Goal: Task Accomplishment & Management: Manage account settings

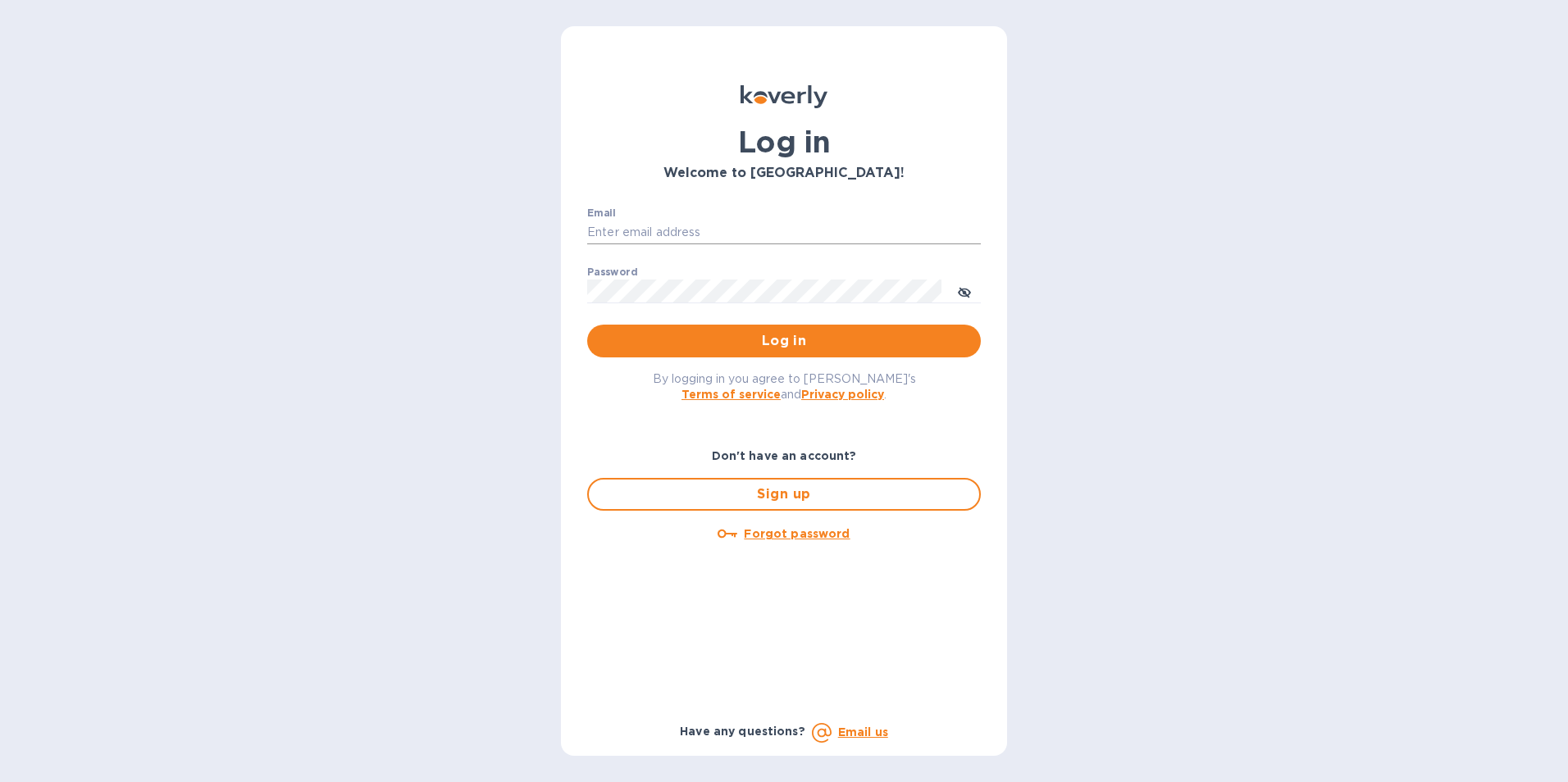
click at [606, 238] on input "Email" at bounding box center [783, 233] width 393 height 25
type input "[EMAIL_ADDRESS][DOMAIN_NAME]"
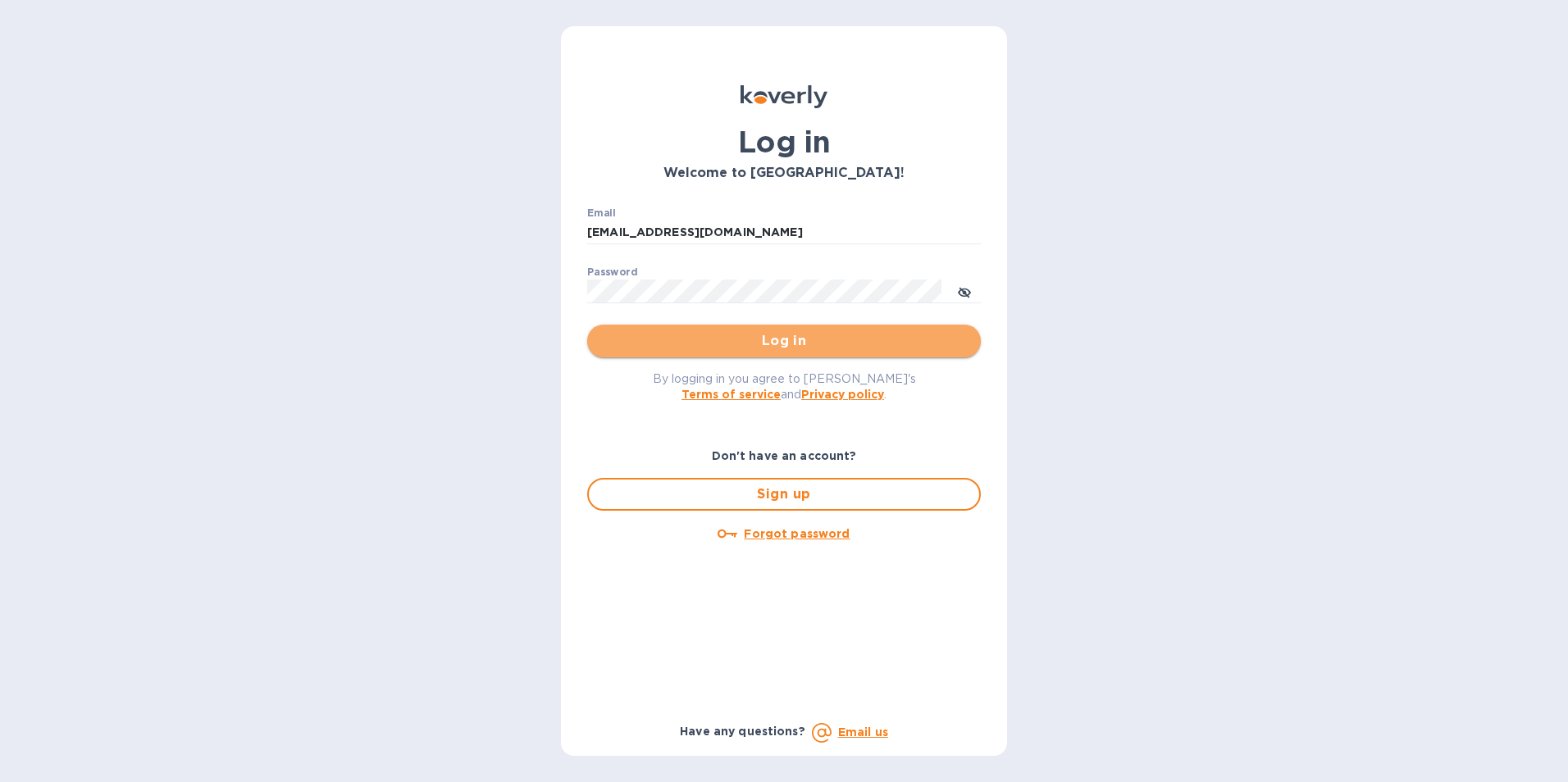
click at [659, 333] on span "Log in" at bounding box center [784, 342] width 367 height 20
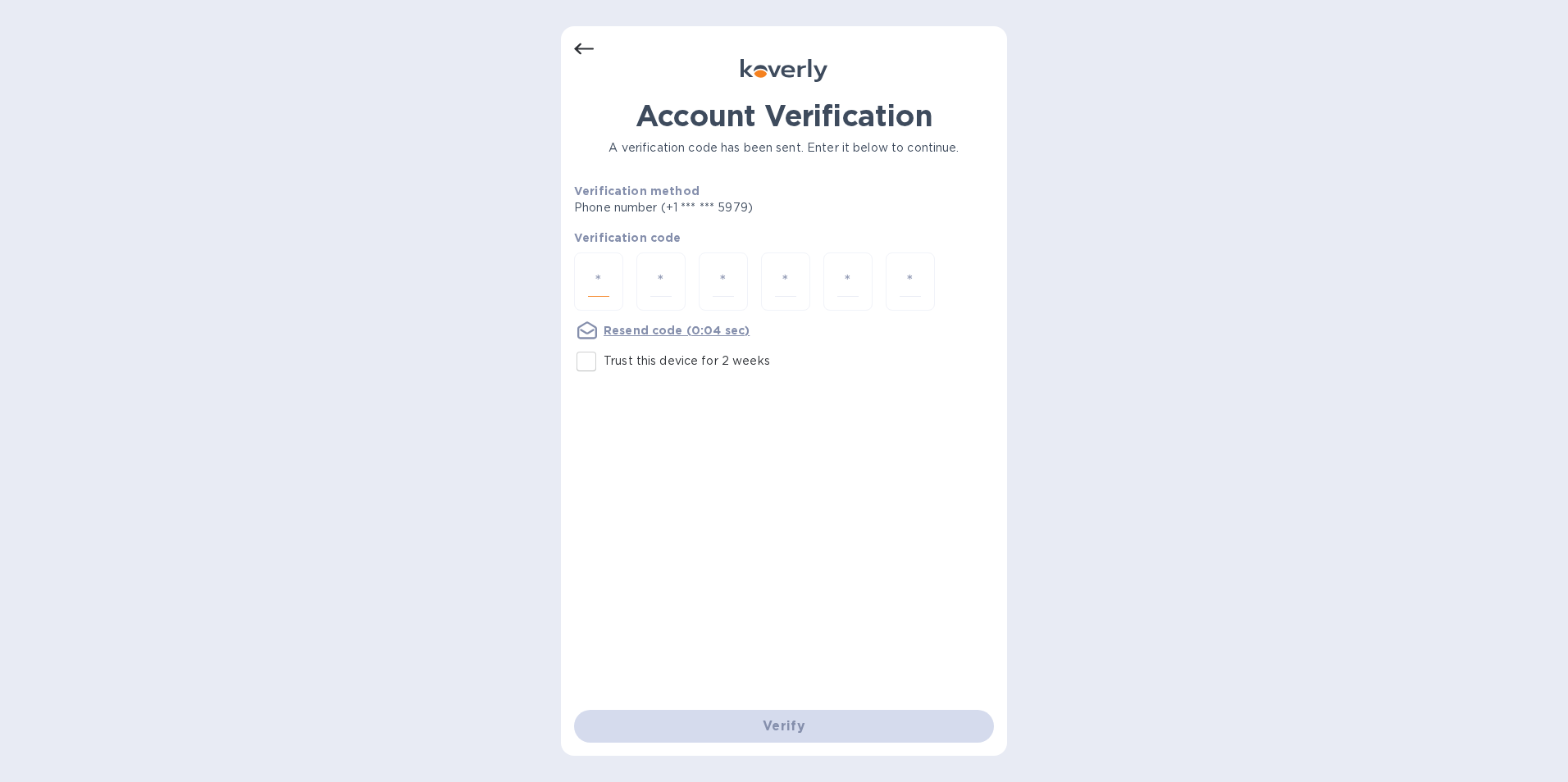
click at [596, 285] on input "number" at bounding box center [598, 281] width 21 height 30
type input "9"
type input "3"
type input "2"
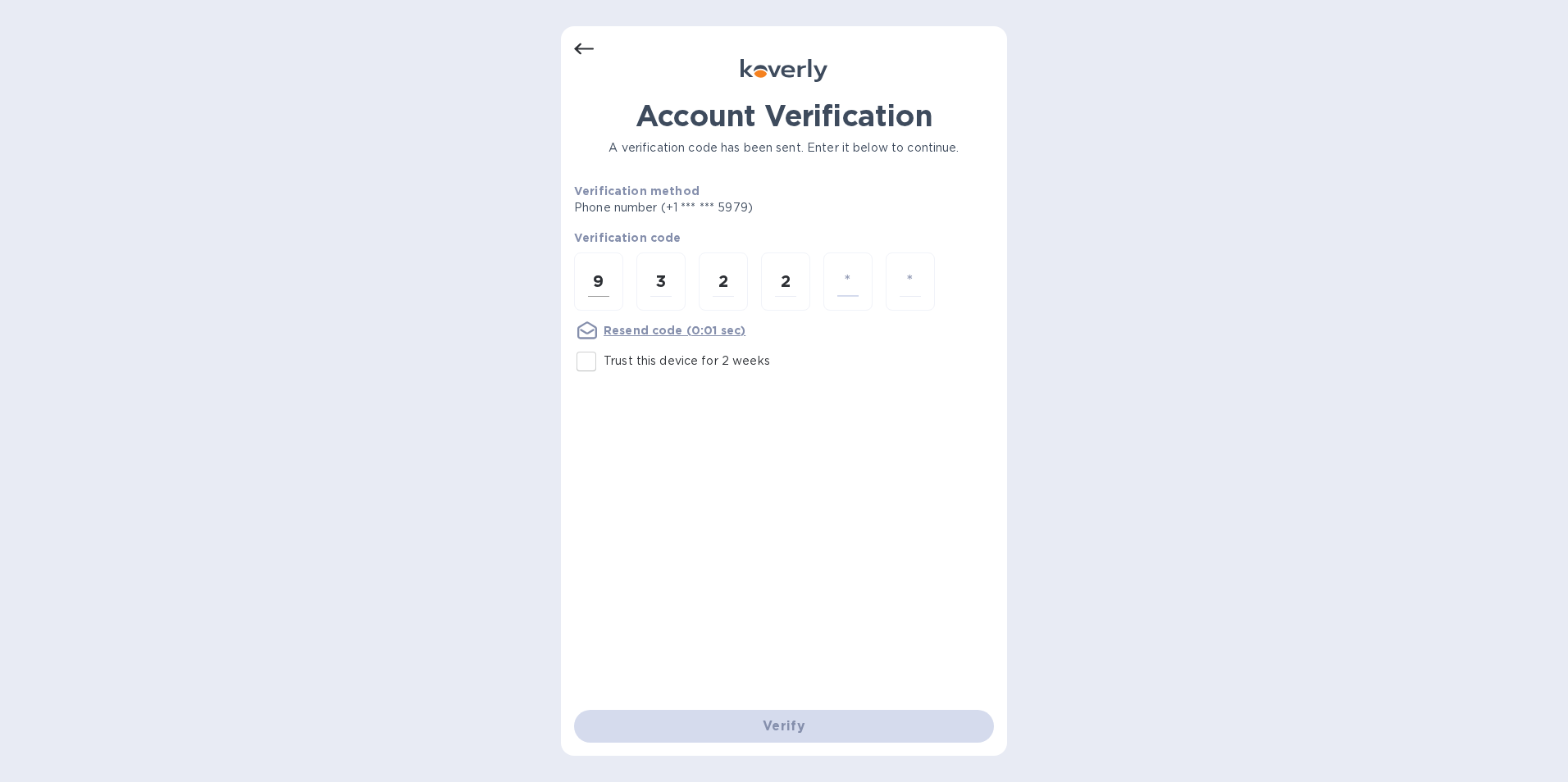
type input "4"
type input "8"
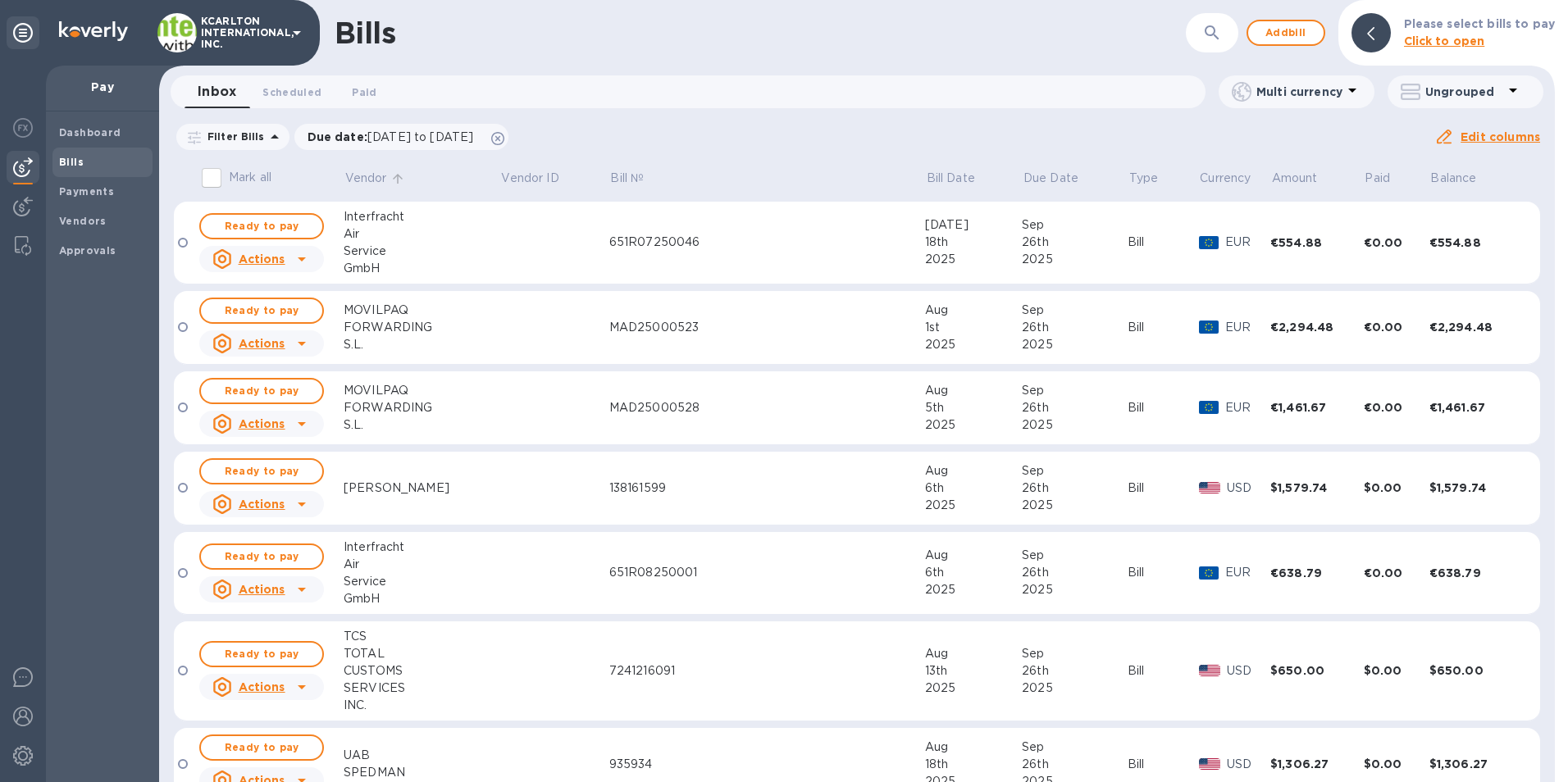
click at [381, 181] on p "Vendor" at bounding box center [366, 178] width 42 height 17
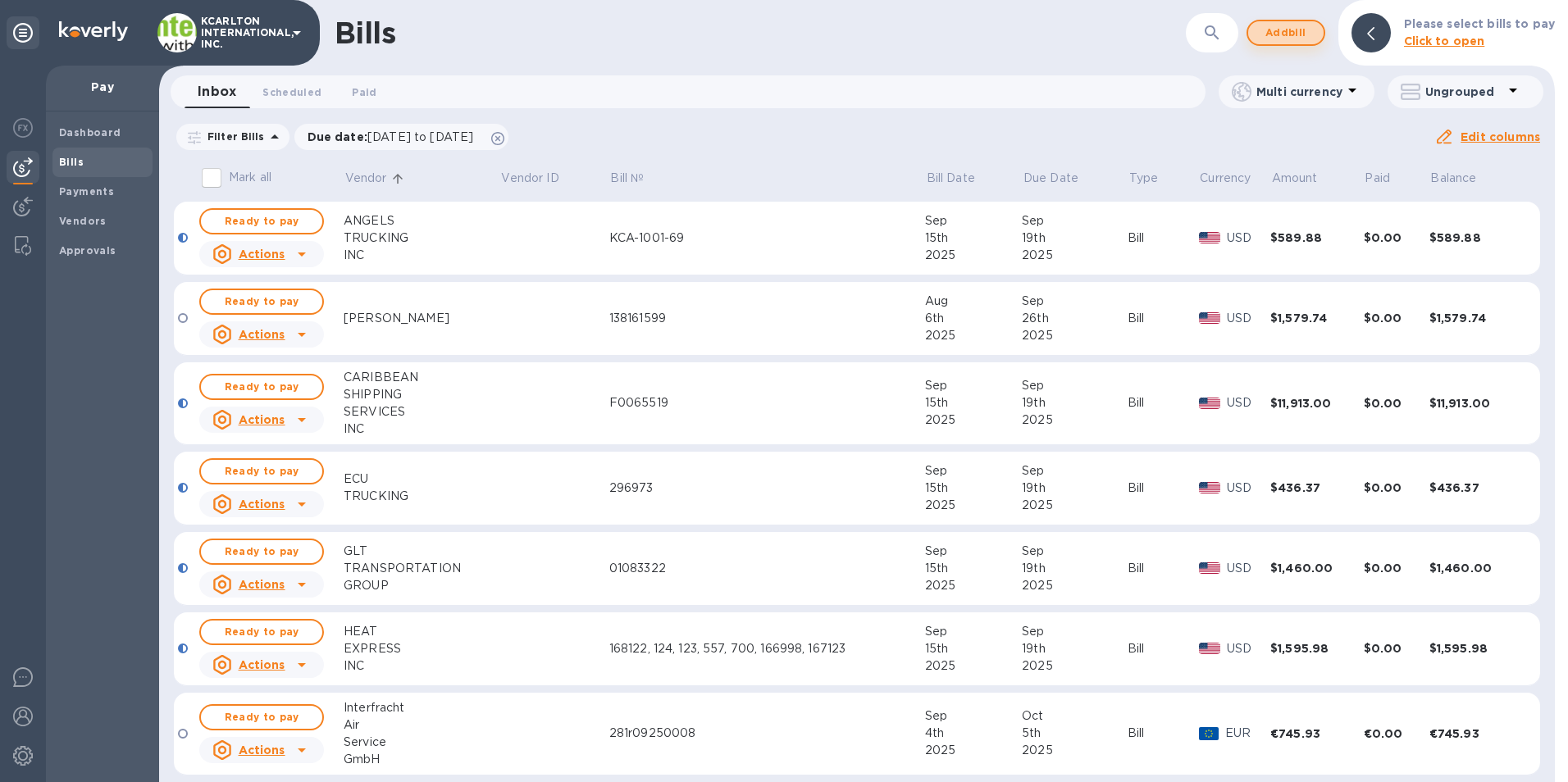
click at [1269, 38] on span "Add bill" at bounding box center [1285, 33] width 49 height 20
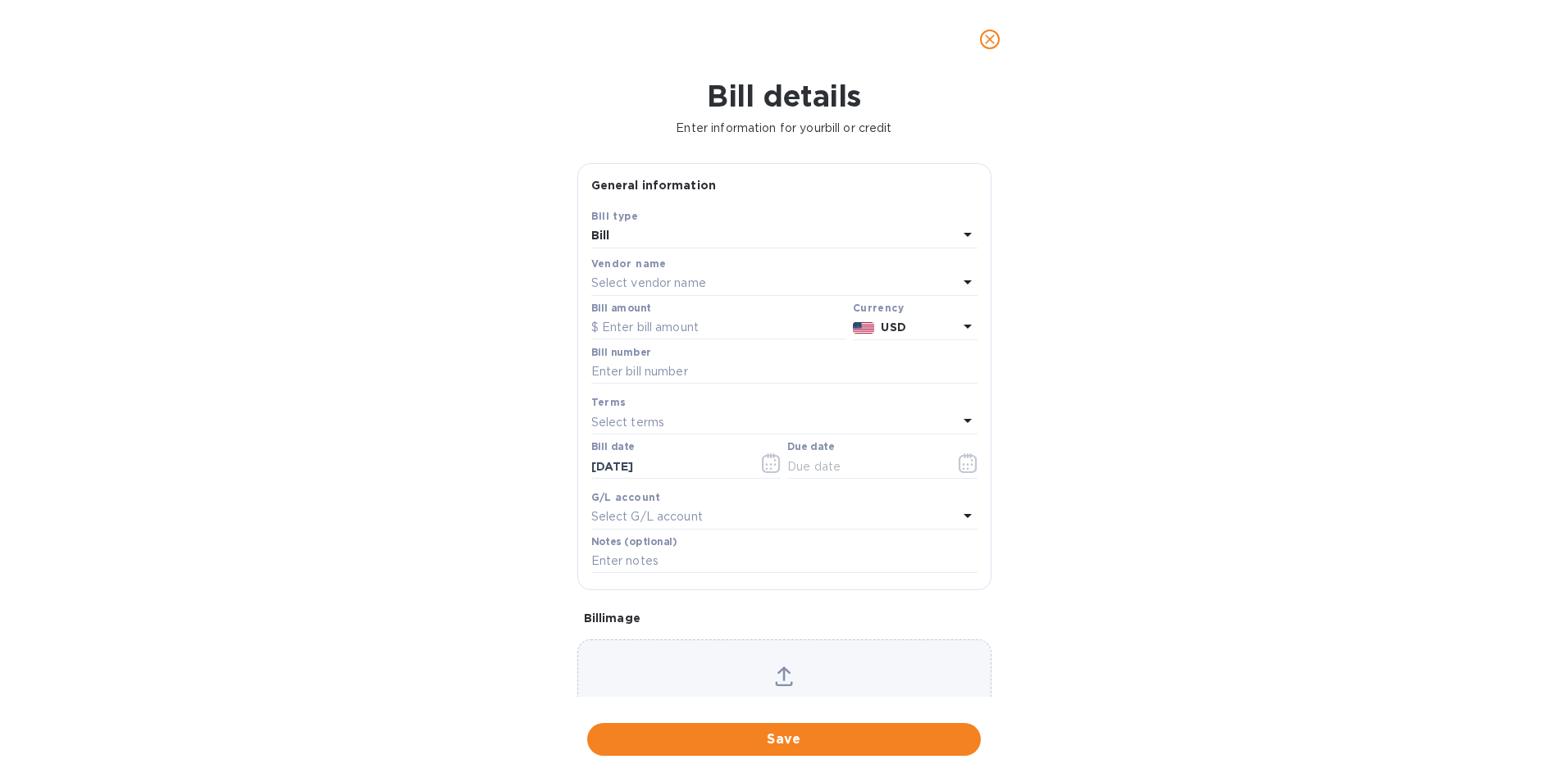
click at [668, 286] on p "Select vendor name" at bounding box center [649, 282] width 114 height 17
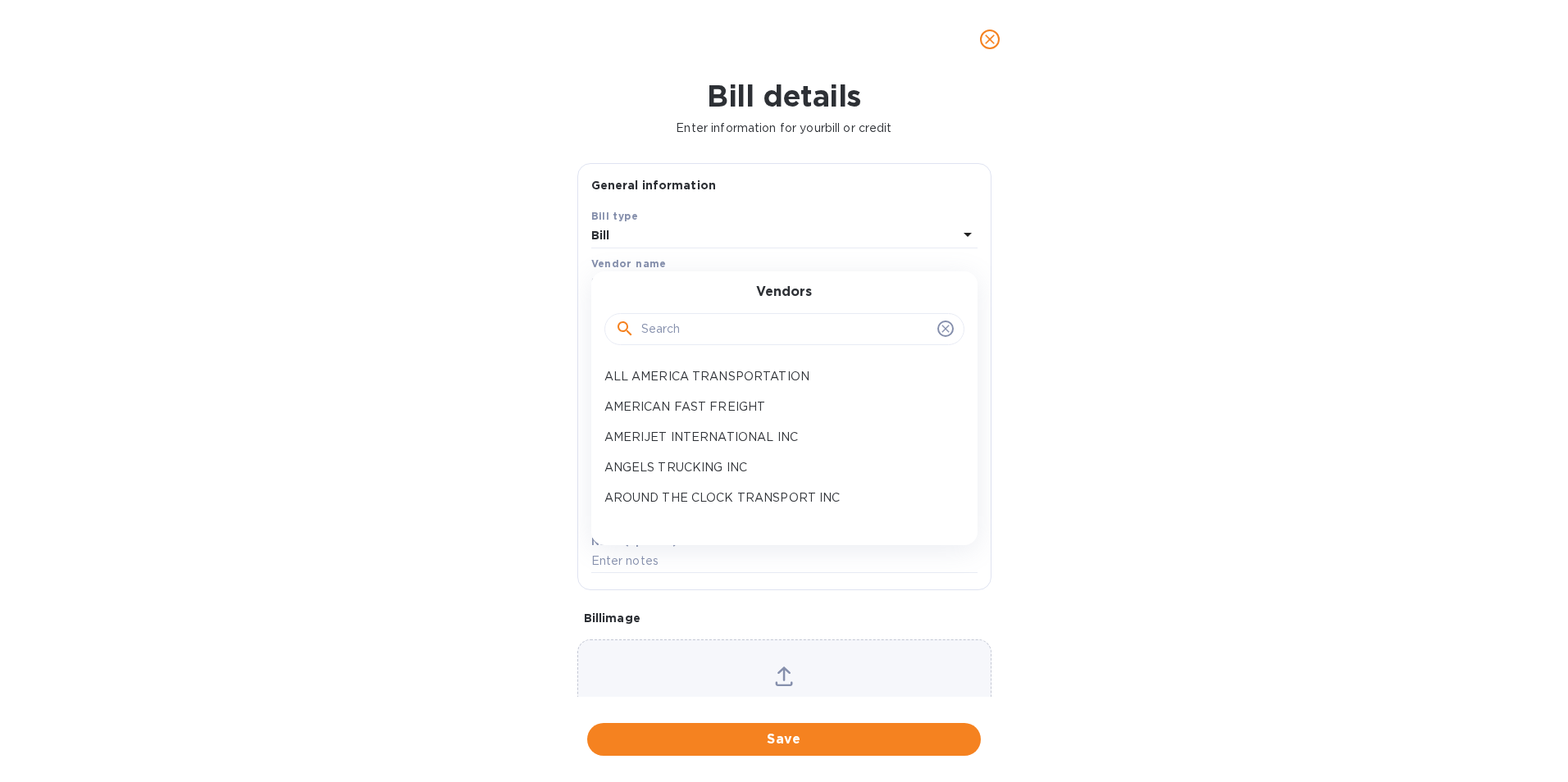
click at [679, 332] on input "text" at bounding box center [786, 329] width 290 height 25
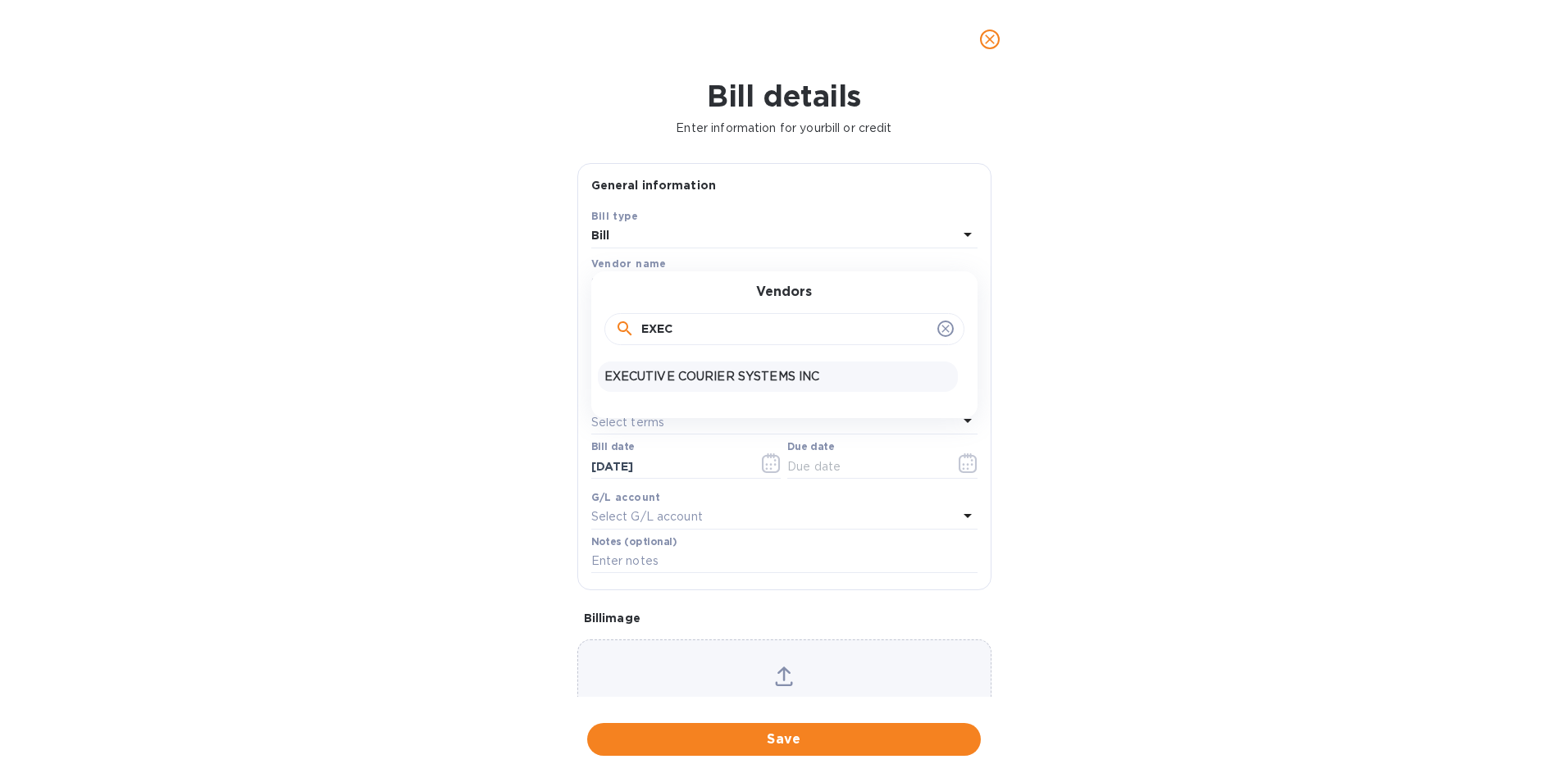
type input "EXEC"
click at [678, 371] on p "EXECUTIVE COURIER SYSTEMS INC" at bounding box center [778, 376] width 347 height 17
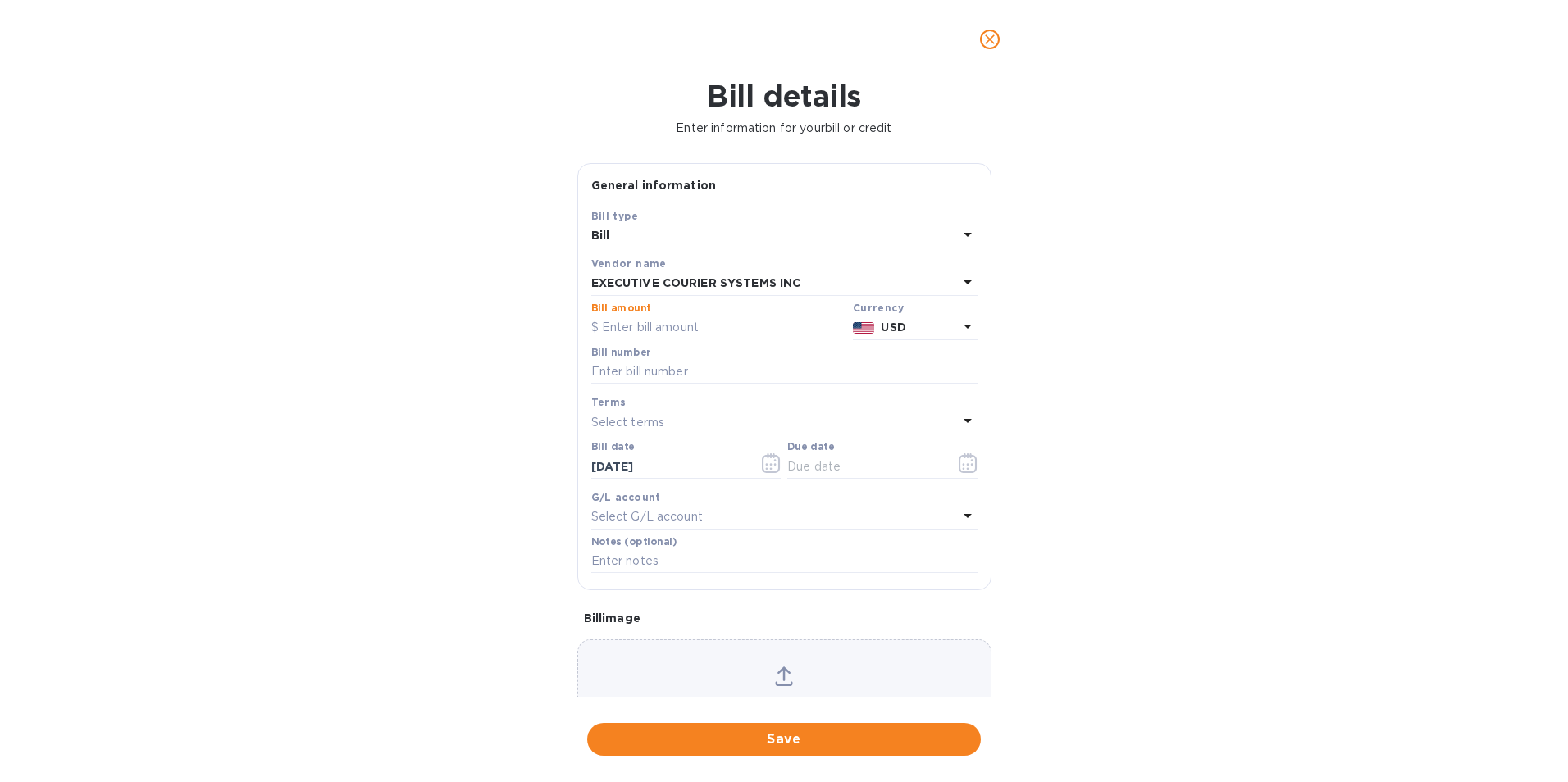
click at [675, 327] on input "text" at bounding box center [719, 327] width 255 height 25
type input "2,134.84"
click at [610, 374] on input "text" at bounding box center [784, 371] width 386 height 25
type input "09102025318"
click at [961, 460] on icon "button" at bounding box center [968, 463] width 19 height 20
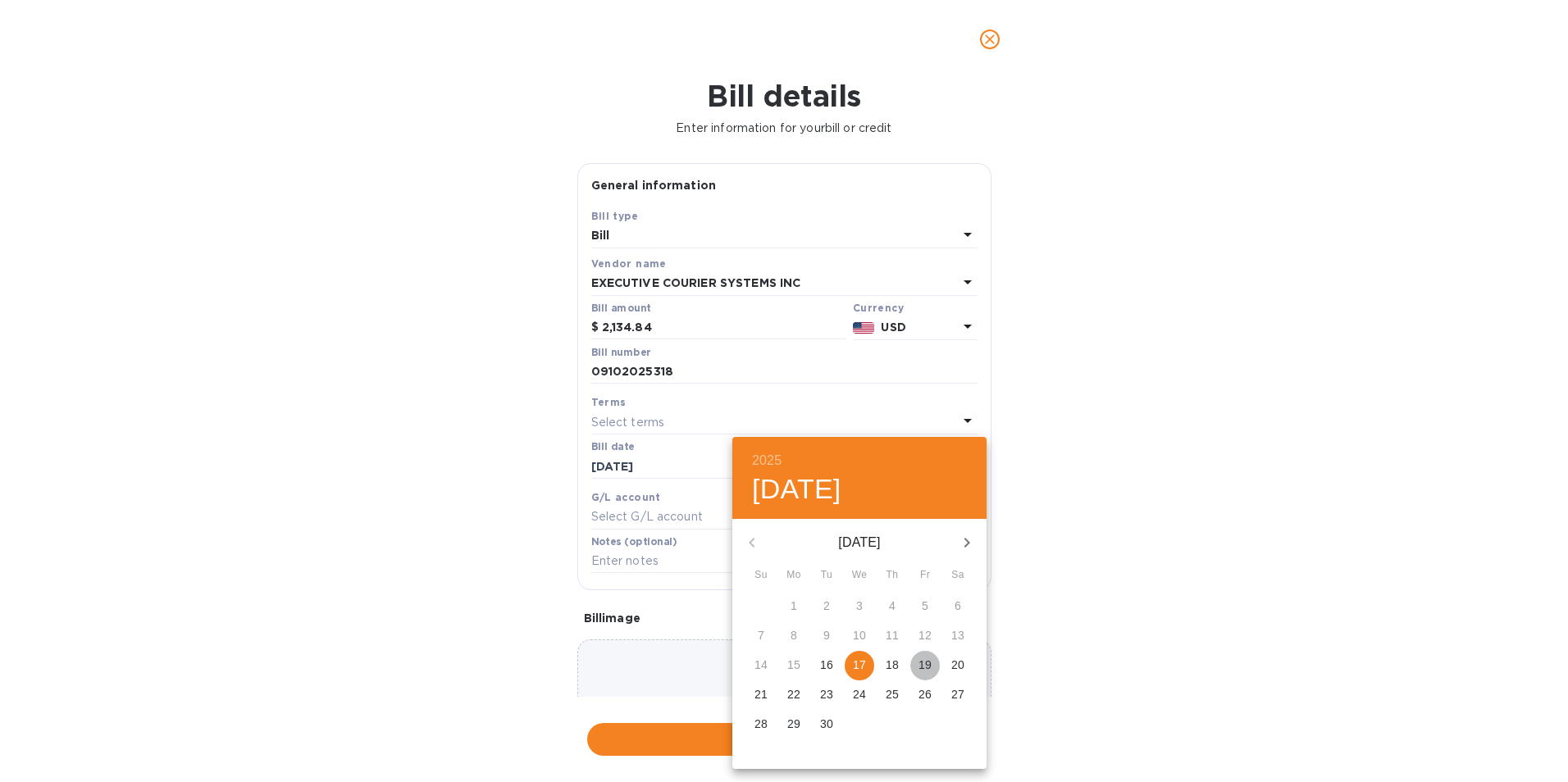
click at [932, 658] on span "19" at bounding box center [925, 665] width 29 height 16
type input "09/19/2025"
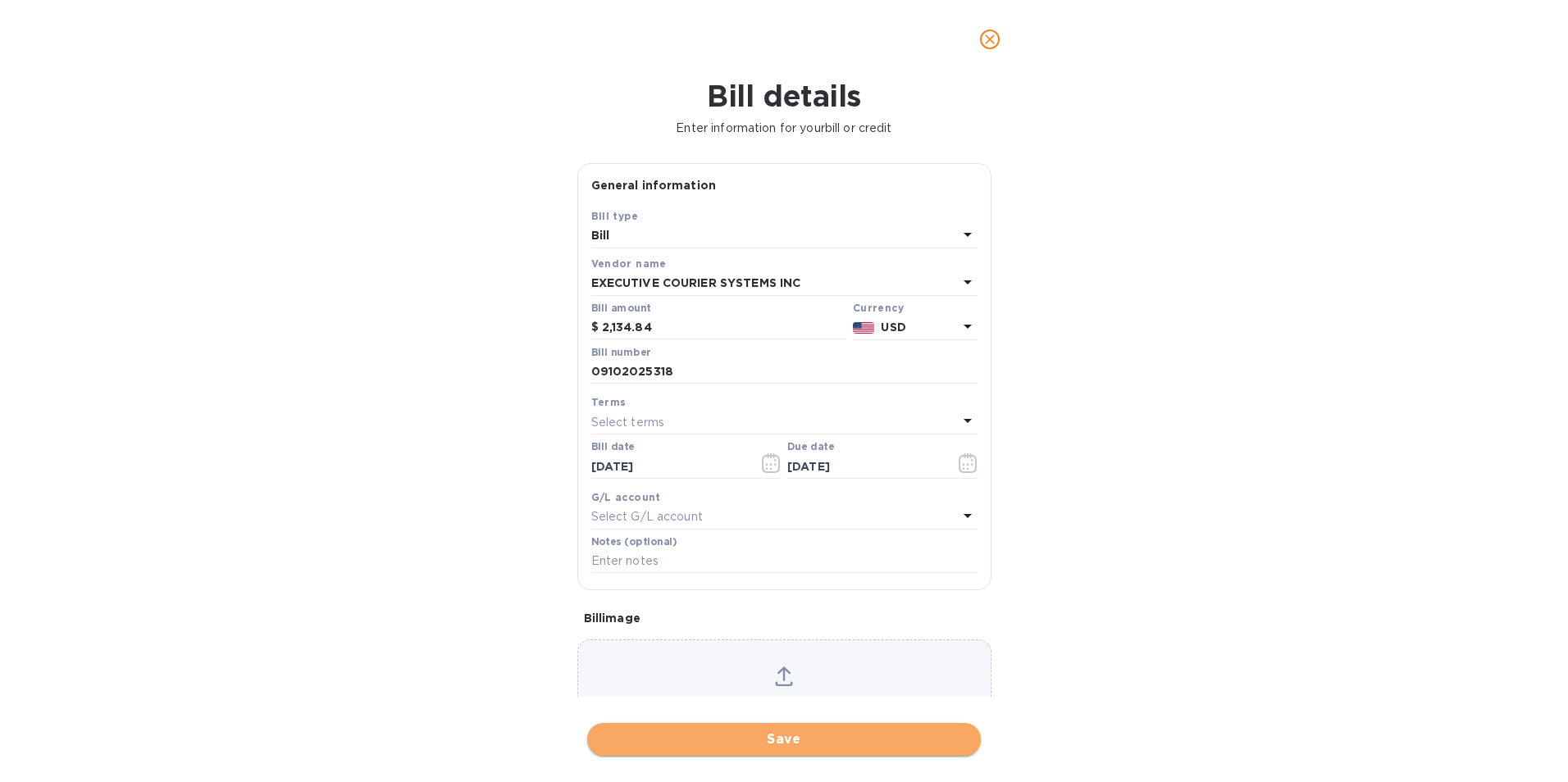
click at [767, 735] on span "Save" at bounding box center [784, 739] width 367 height 20
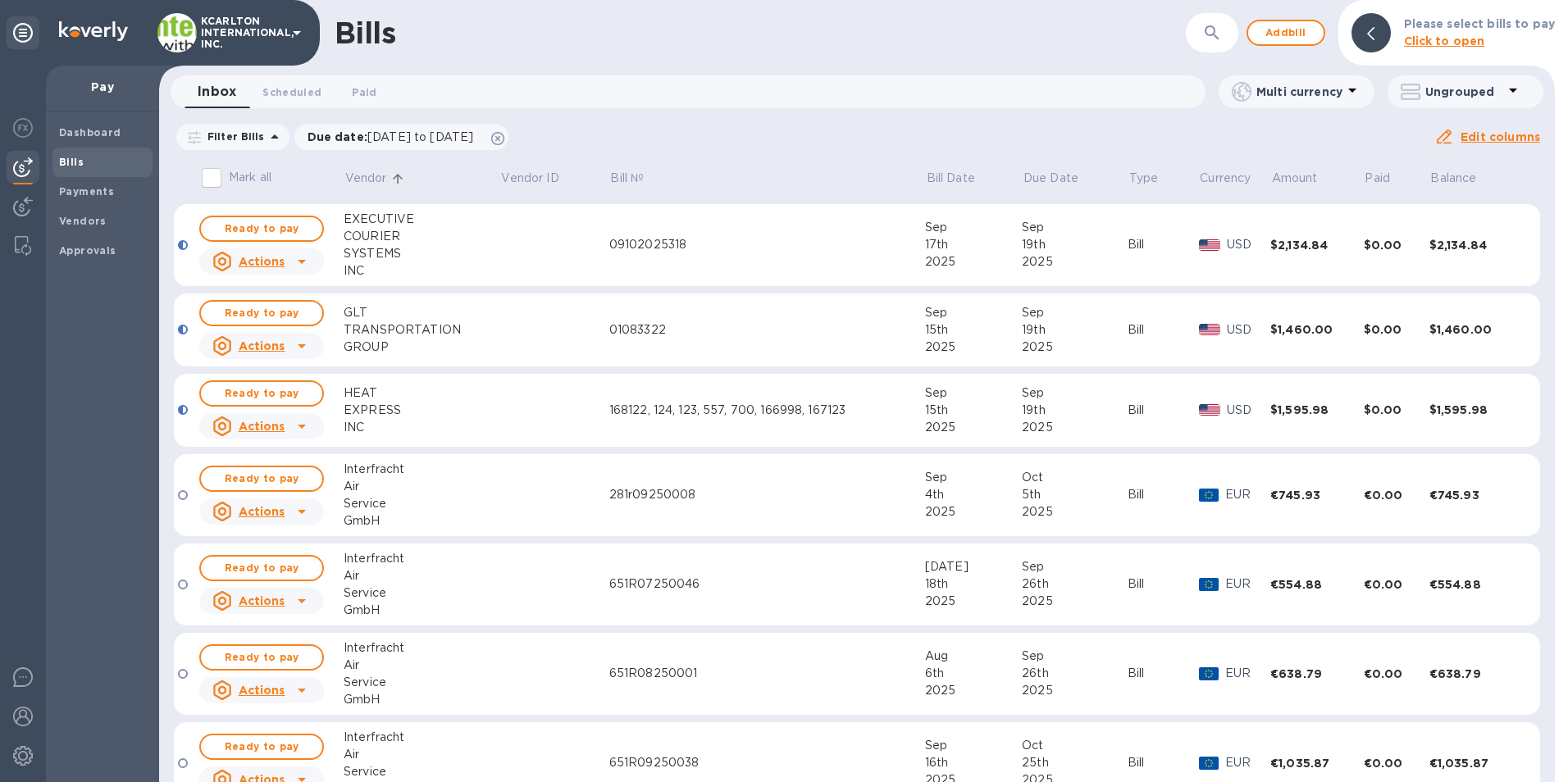
scroll to position [163, 0]
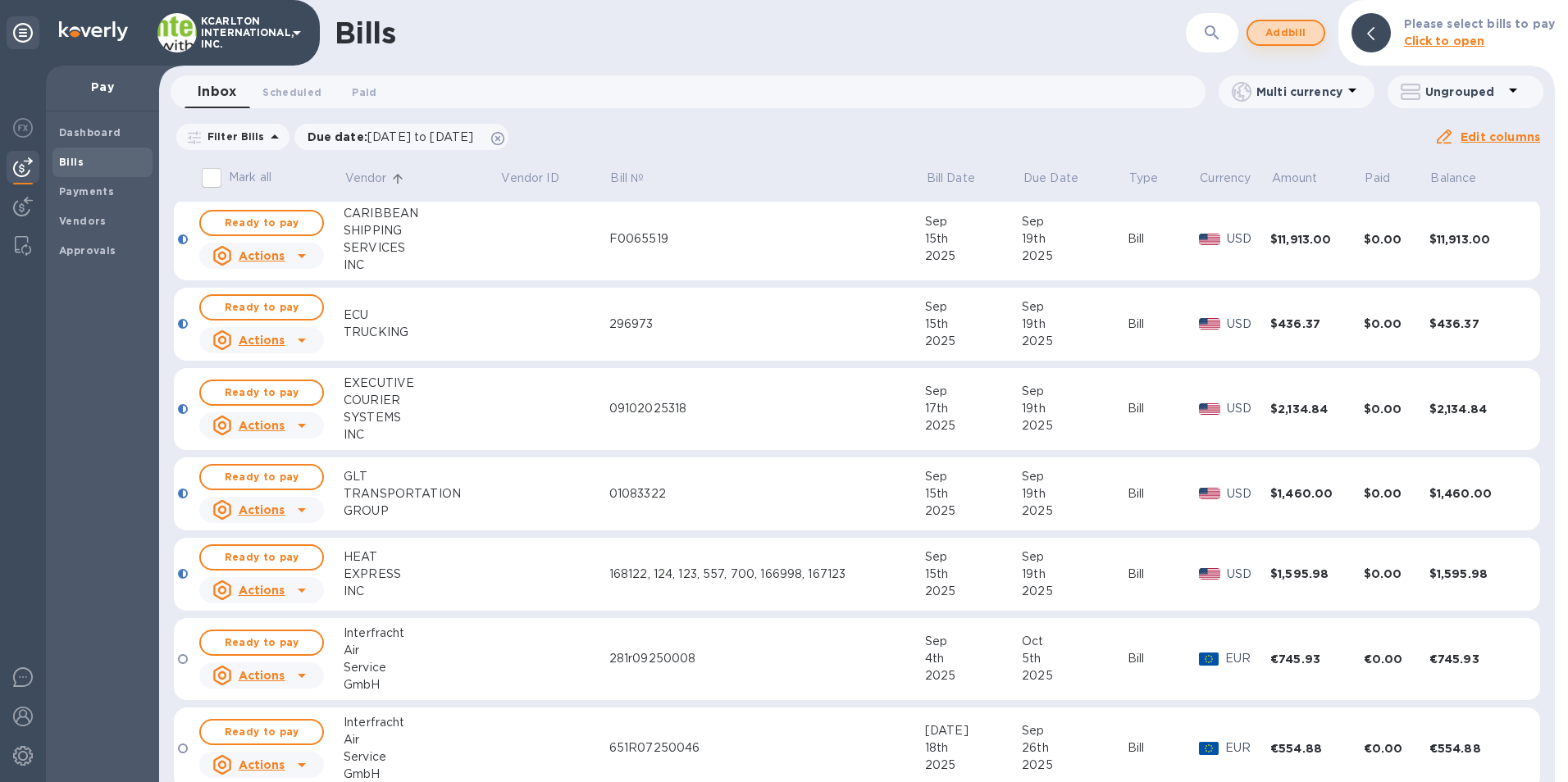
click at [1296, 38] on span "Add bill" at bounding box center [1285, 33] width 49 height 20
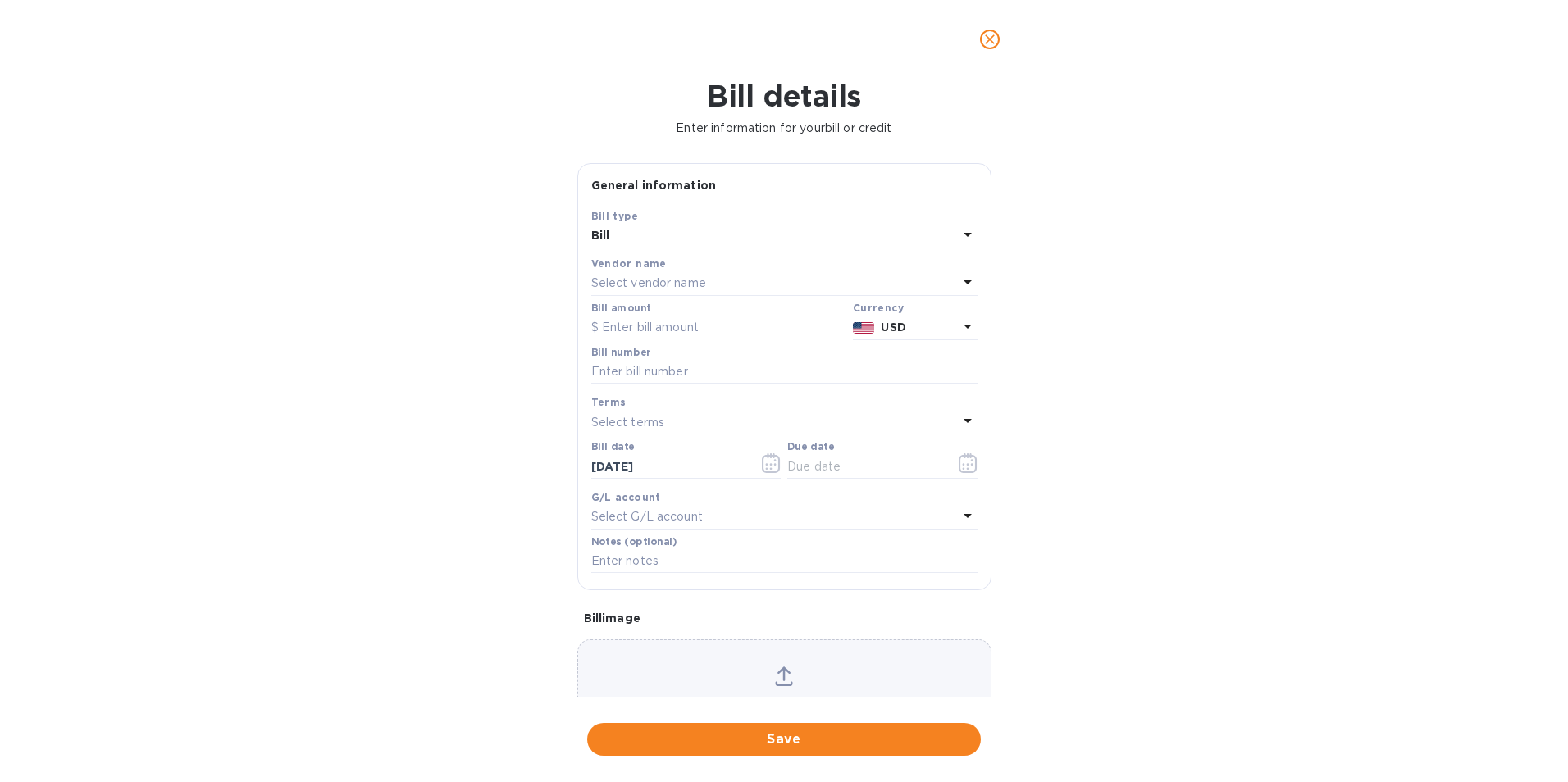
click at [710, 277] on div "Select vendor name" at bounding box center [774, 283] width 366 height 23
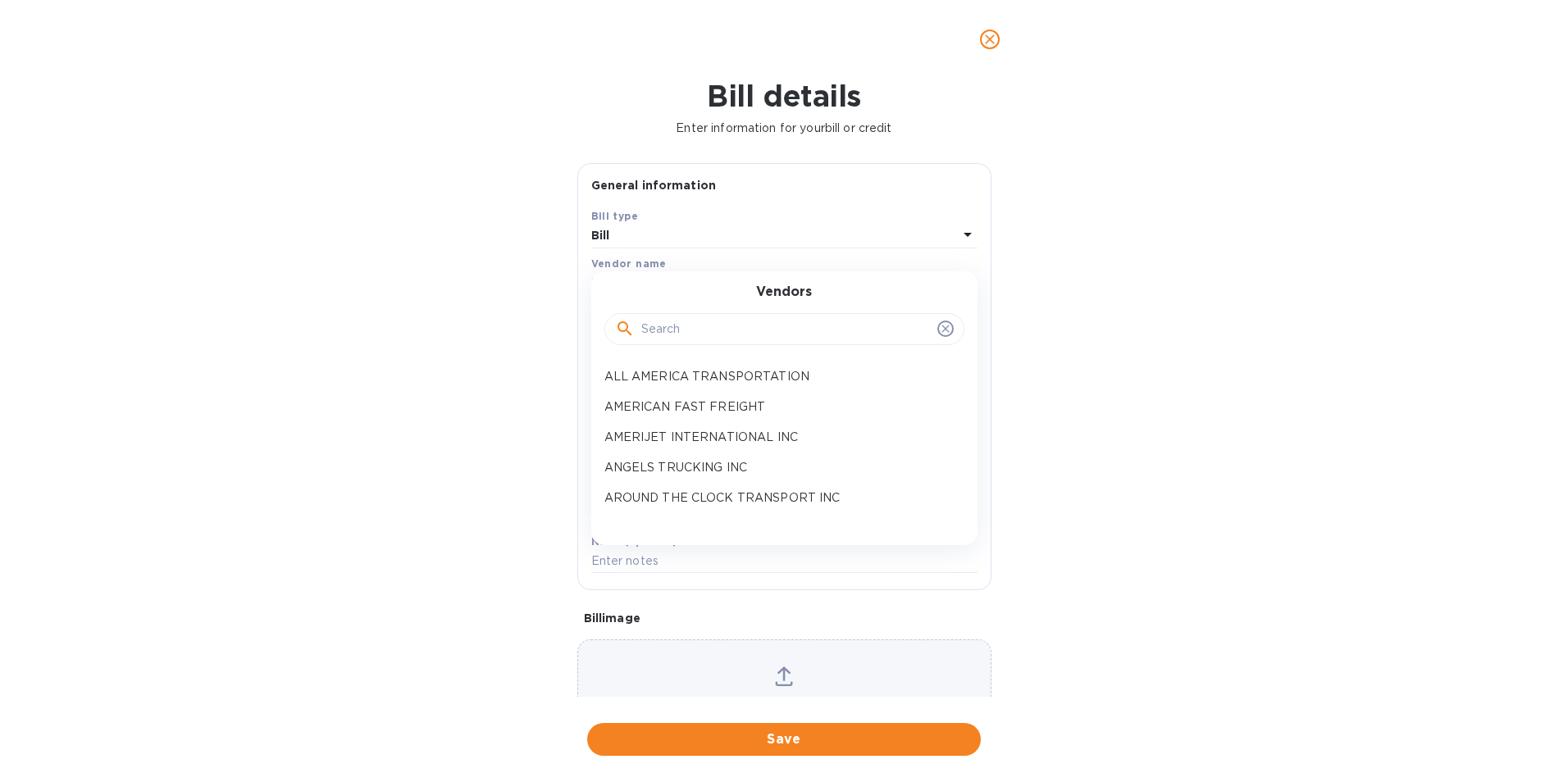
click at [701, 328] on input "text" at bounding box center [786, 329] width 290 height 25
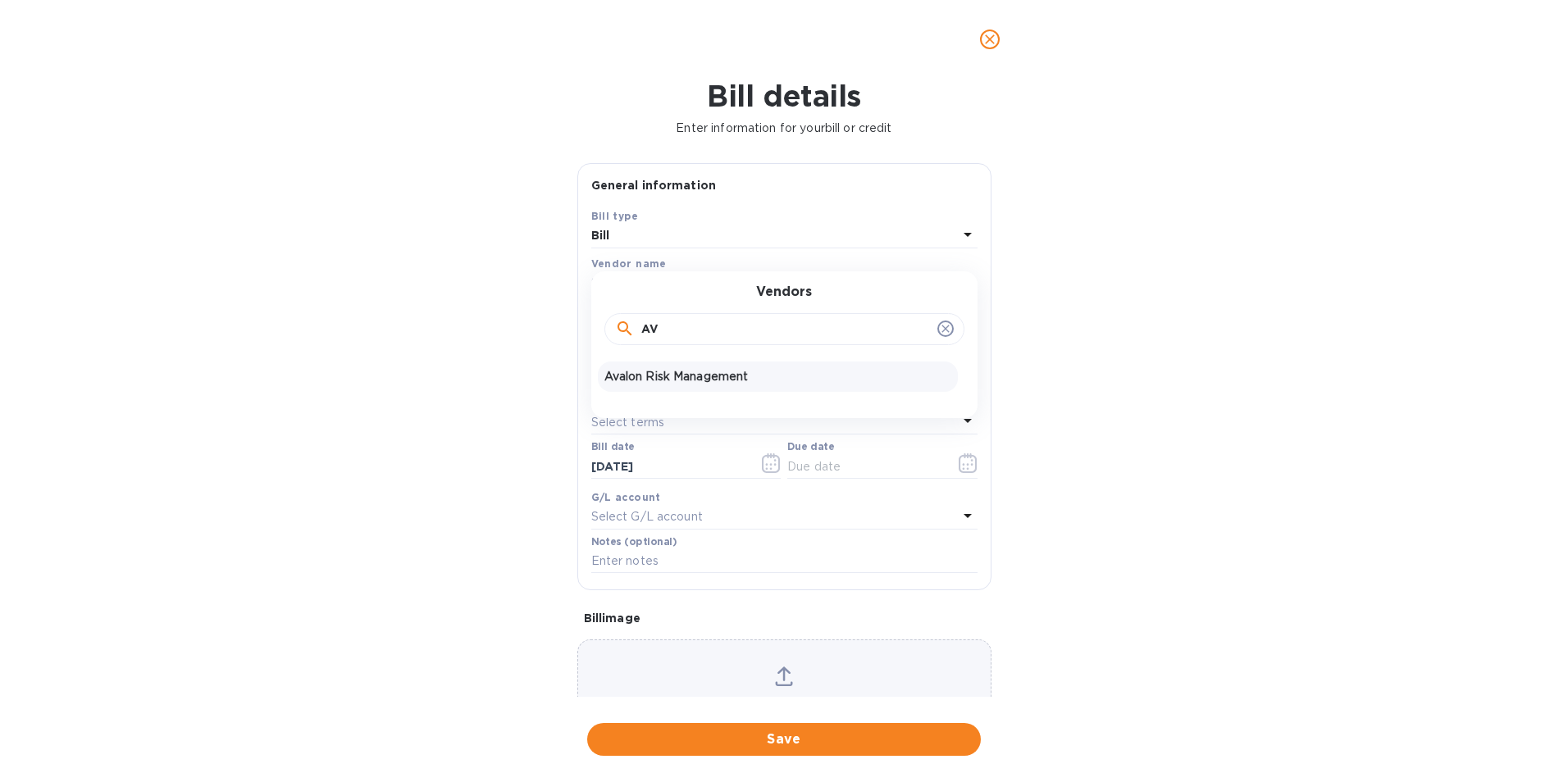
type input "AV"
click at [693, 374] on p "Avalon Risk Management" at bounding box center [778, 376] width 347 height 17
click at [686, 328] on input "text" at bounding box center [719, 327] width 255 height 25
type input "892.87"
click at [690, 370] on input "text" at bounding box center [784, 371] width 386 height 25
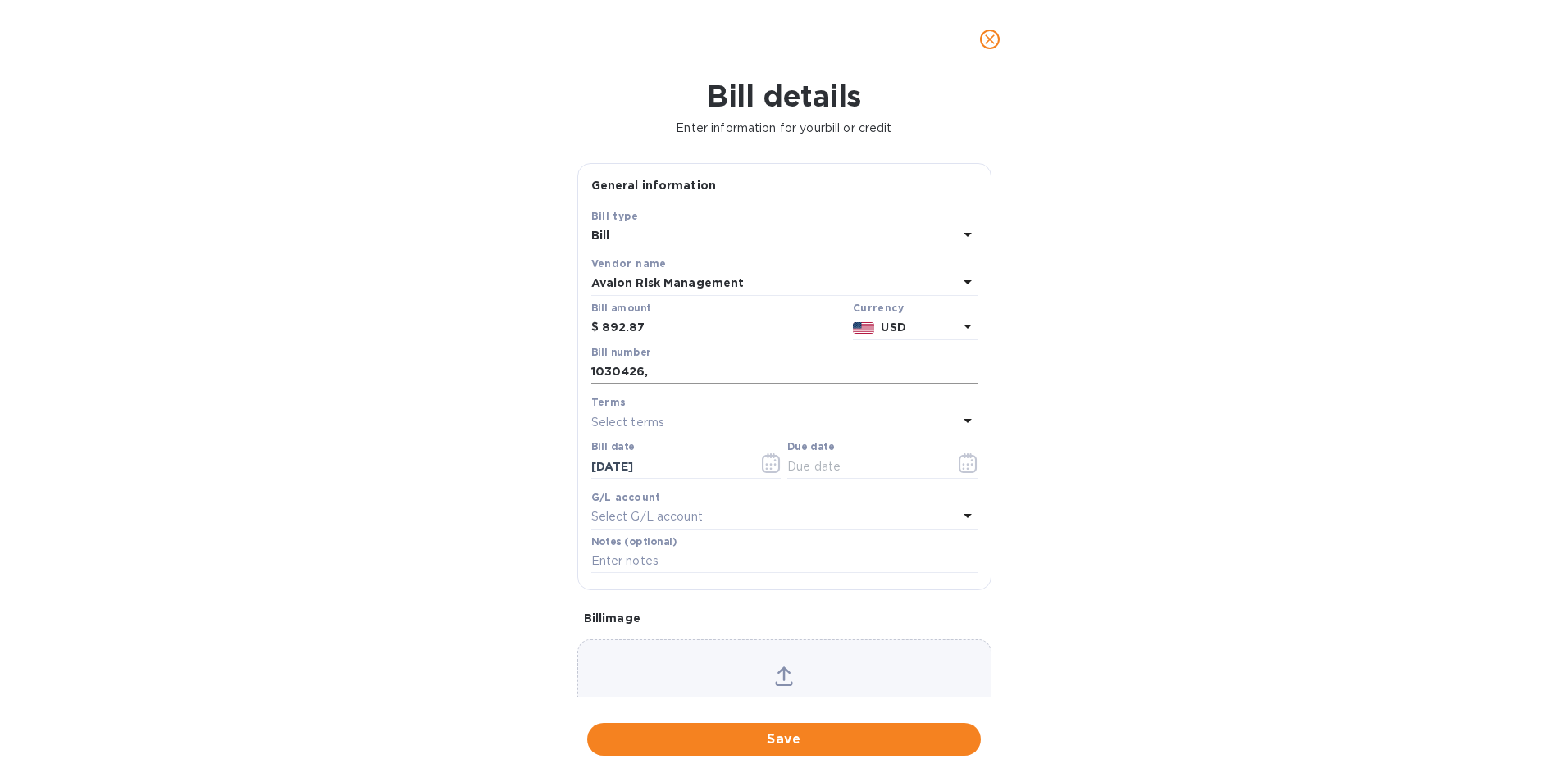
click at [660, 374] on input "1030426," at bounding box center [784, 371] width 386 height 25
type input "1030426, 1032483"
click at [970, 464] on icon "button" at bounding box center [971, 464] width 3 height 3
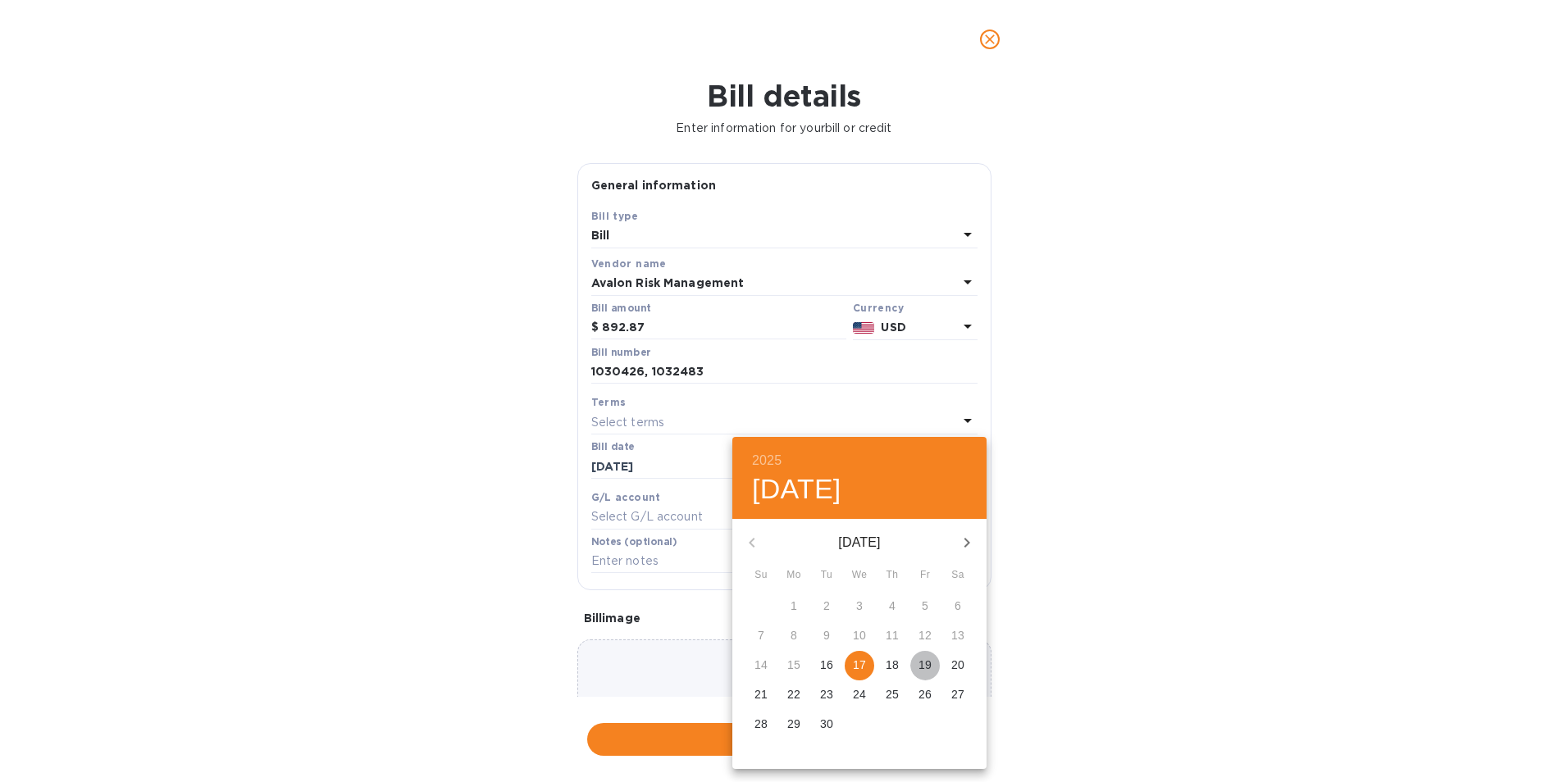
click at [928, 666] on p "19" at bounding box center [925, 665] width 13 height 16
type input "09/19/2025"
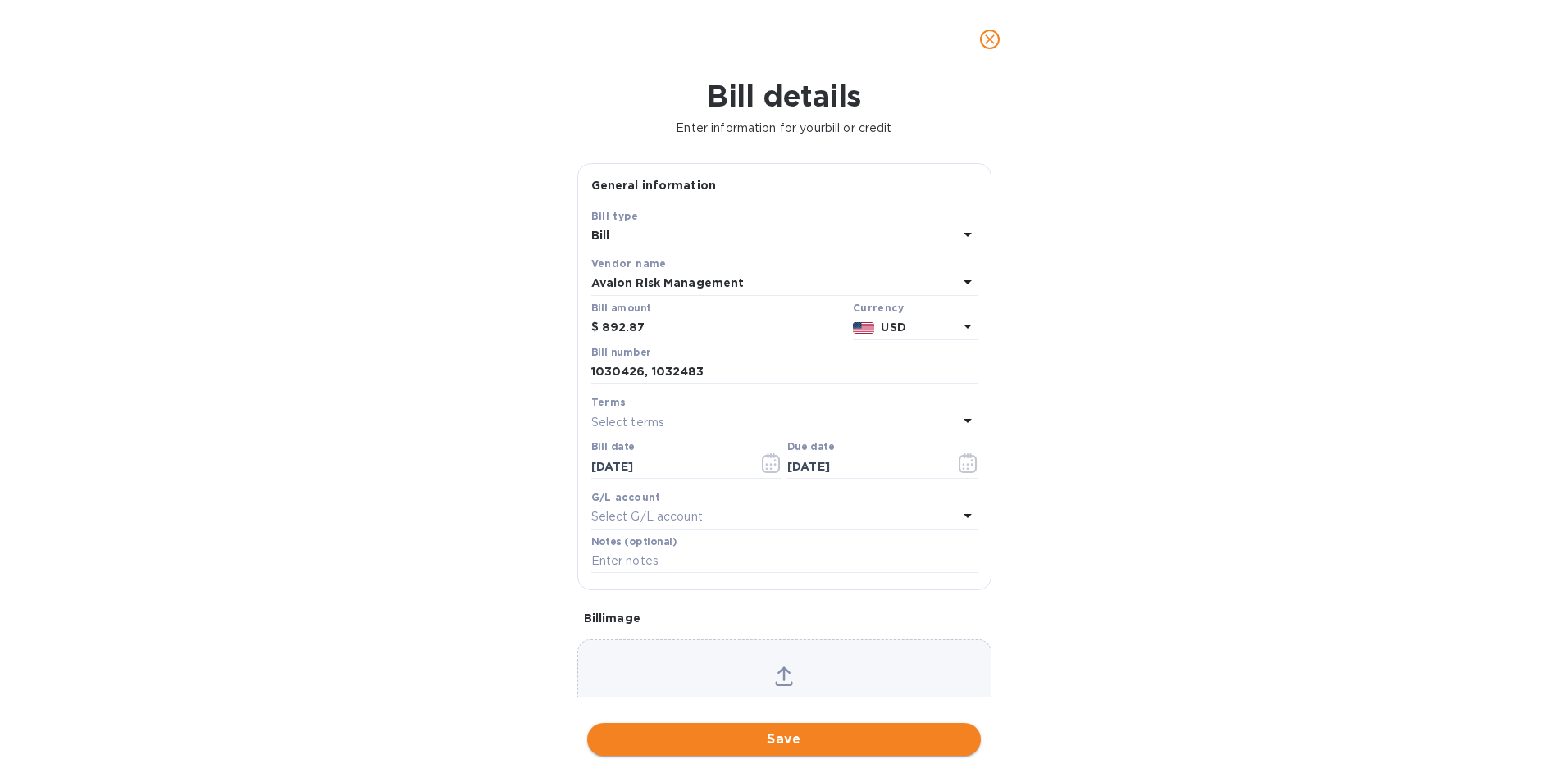
click at [846, 737] on span "Save" at bounding box center [784, 739] width 367 height 20
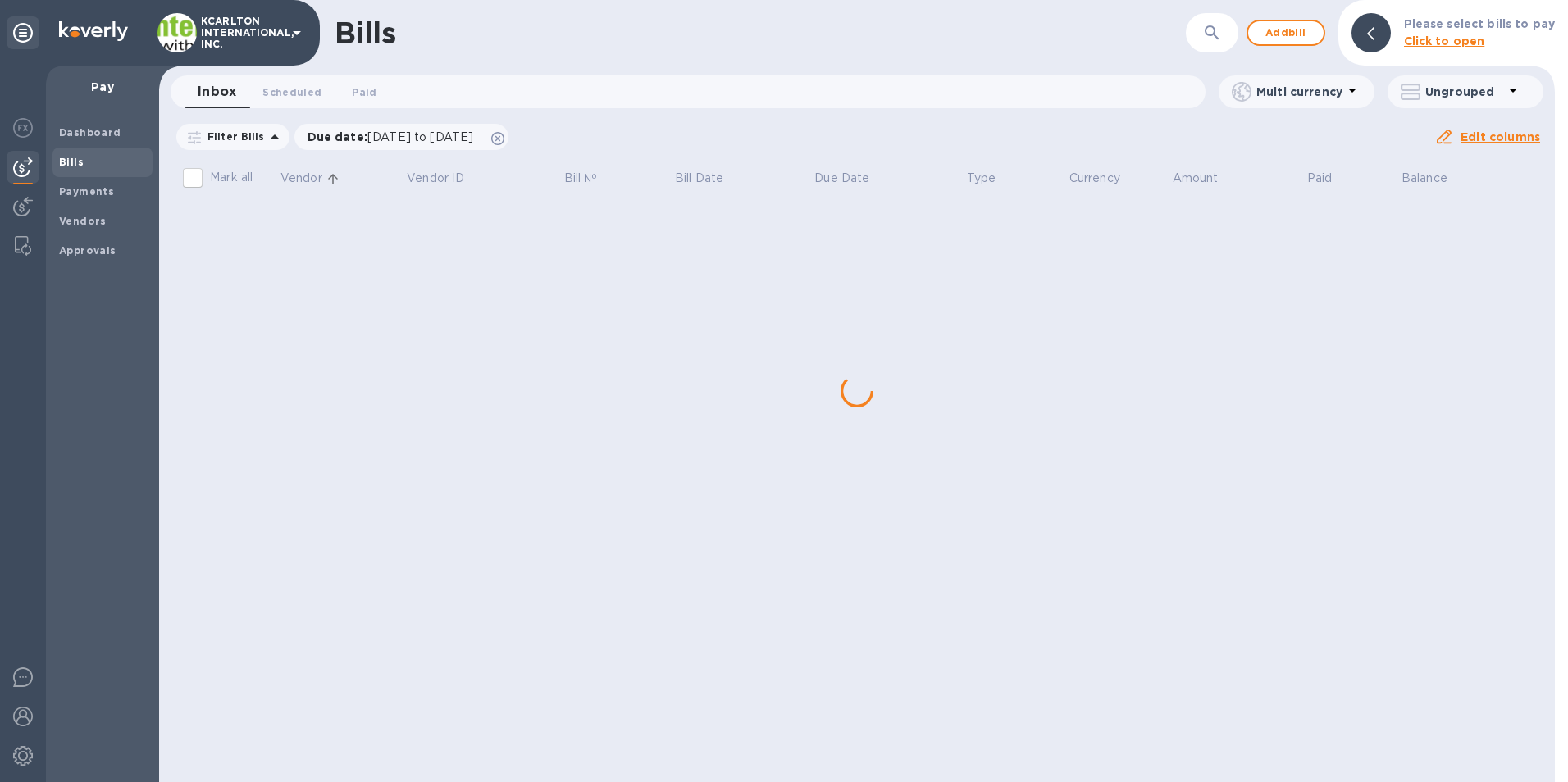
scroll to position [0, 0]
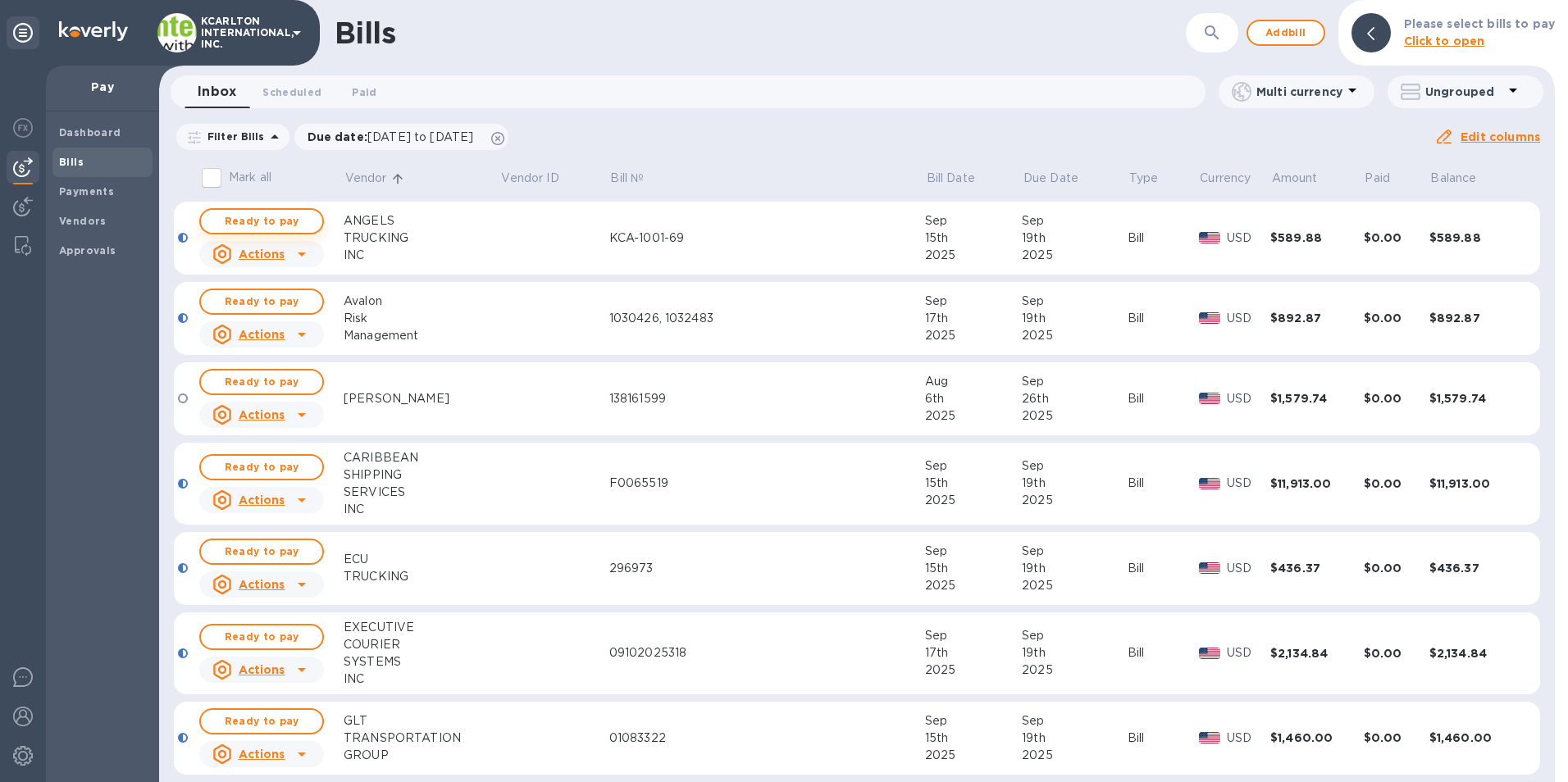
click at [308, 216] on span "Ready to pay" at bounding box center [262, 222] width 95 height 20
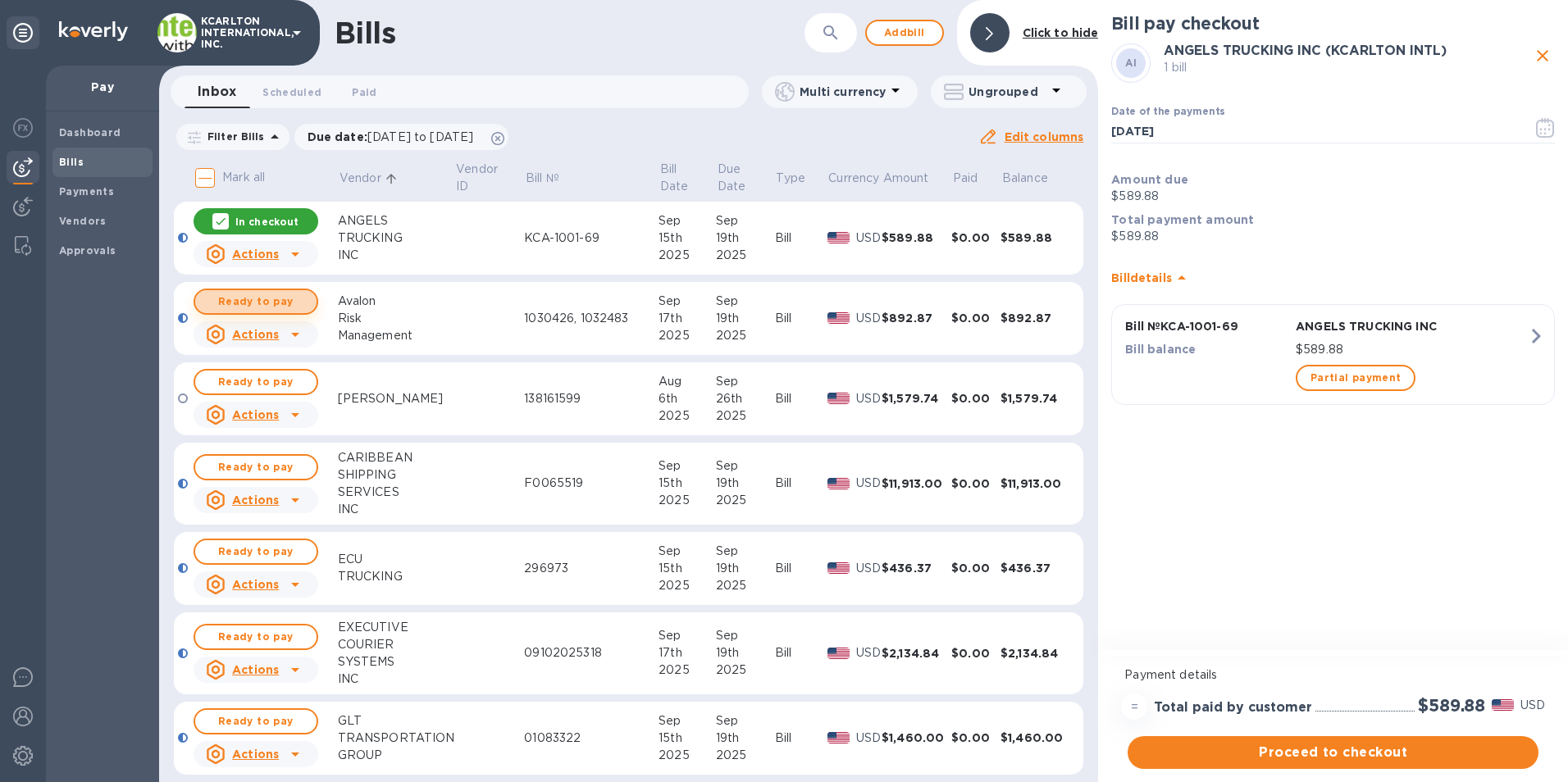
click at [253, 295] on span "Ready to pay" at bounding box center [255, 302] width 95 height 20
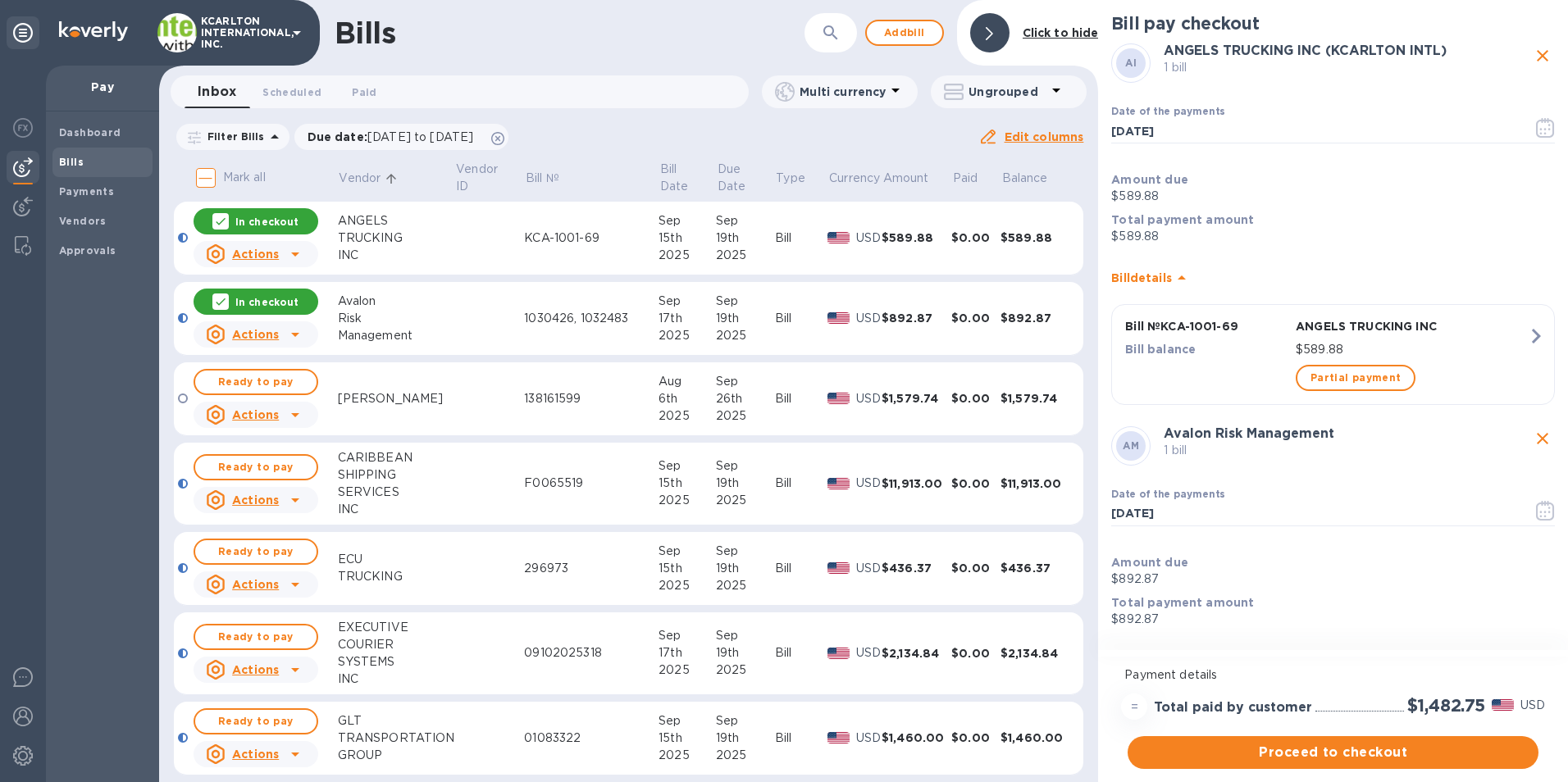
drag, startPoint x: 279, startPoint y: 548, endPoint x: 344, endPoint y: 520, distance: 70.8
click at [279, 548] on span "Ready to pay" at bounding box center [255, 552] width 95 height 20
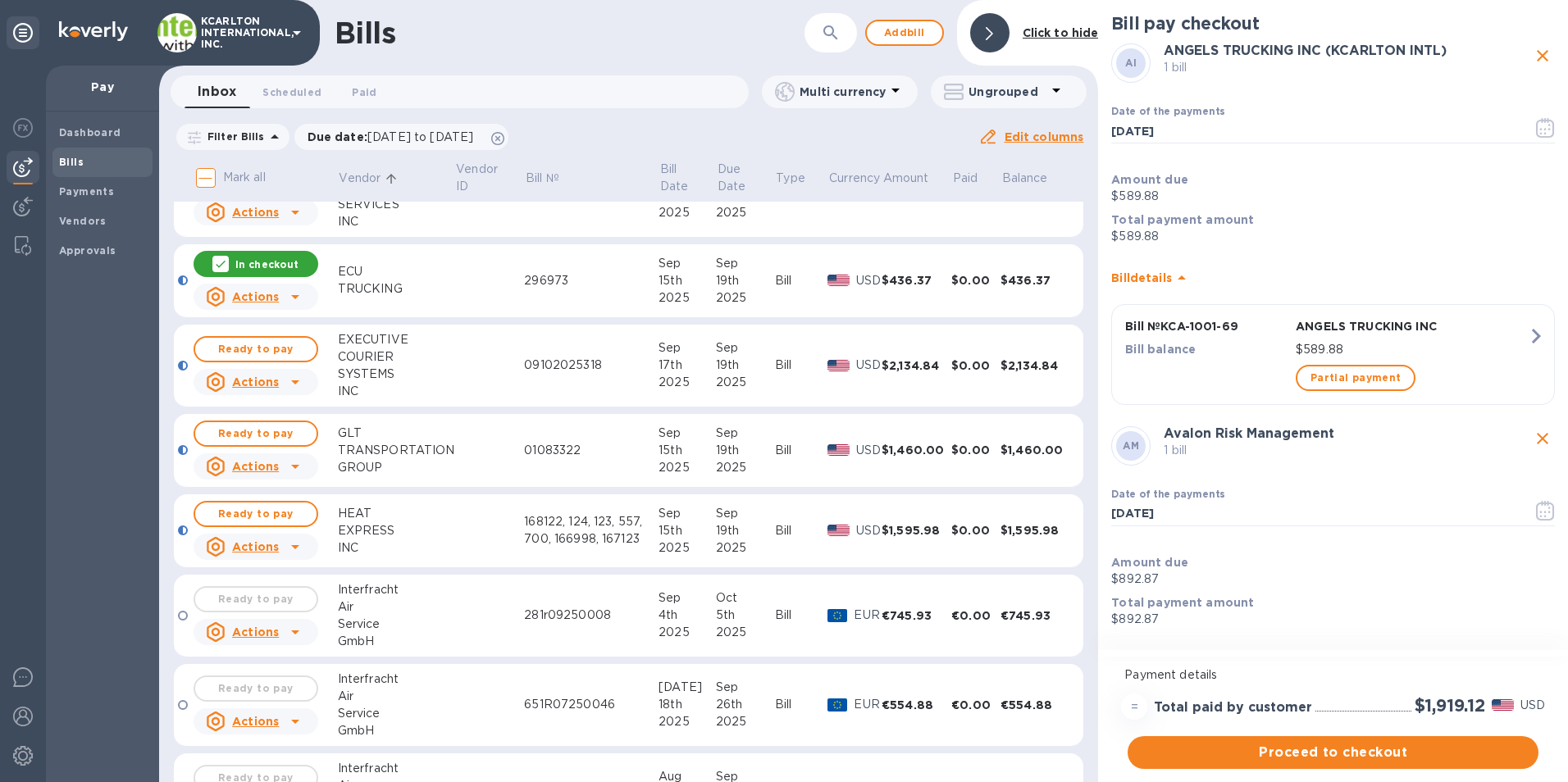
scroll to position [328, 0]
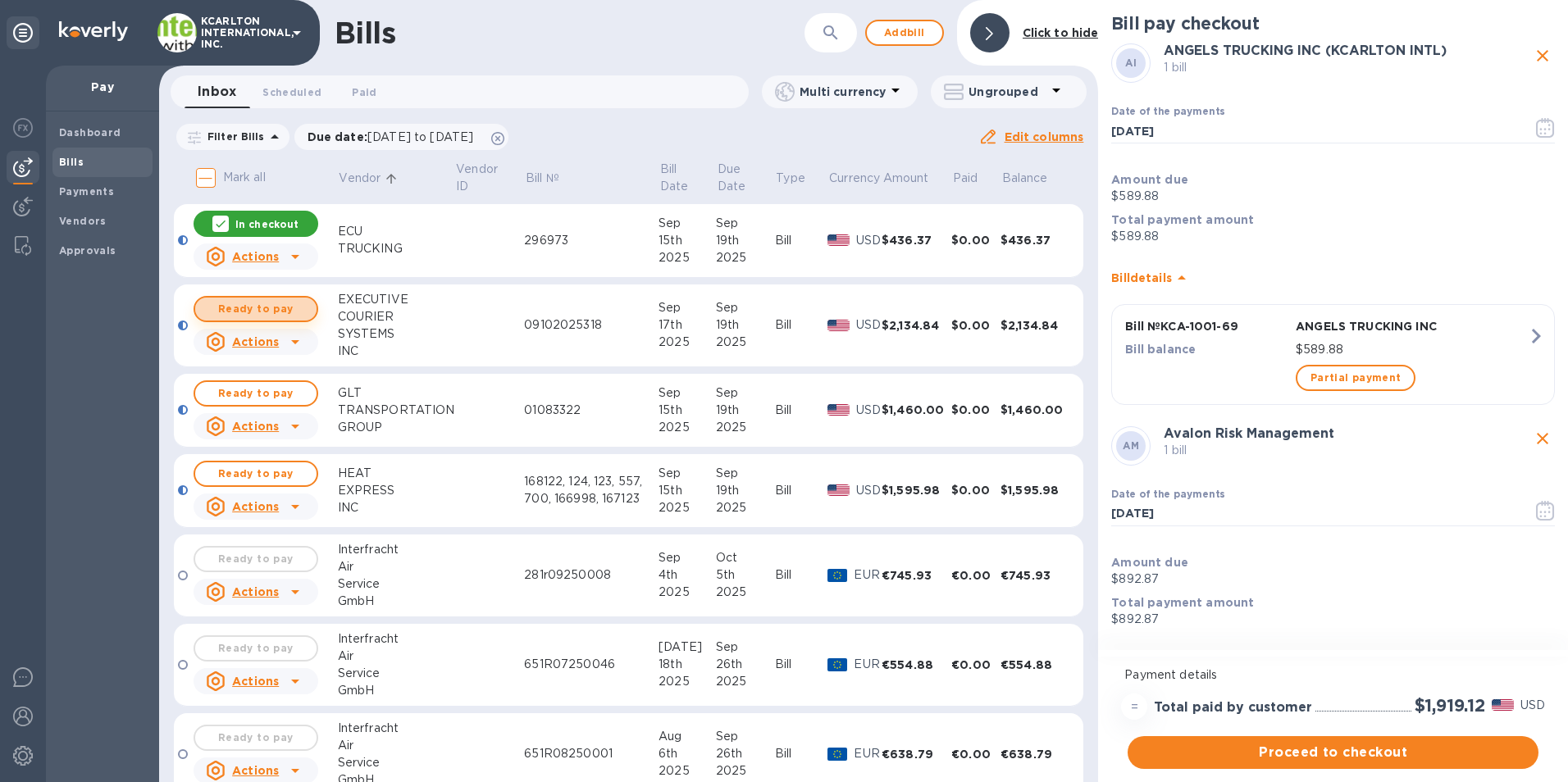
click at [258, 307] on span "Ready to pay" at bounding box center [255, 309] width 95 height 20
click at [300, 394] on span "Ready to pay" at bounding box center [255, 393] width 95 height 20
click at [294, 476] on span "Ready to pay" at bounding box center [255, 474] width 95 height 20
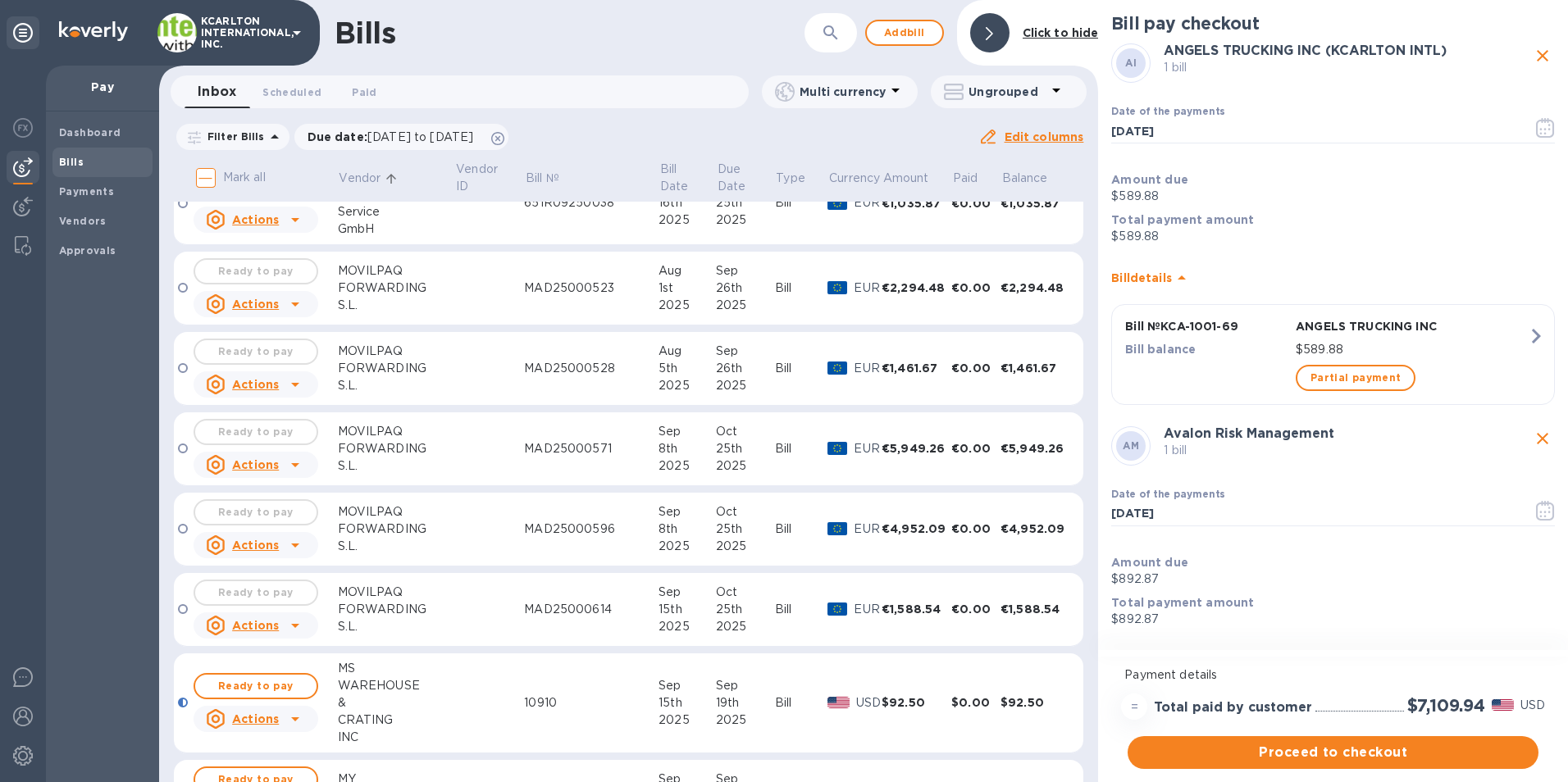
scroll to position [1147, 0]
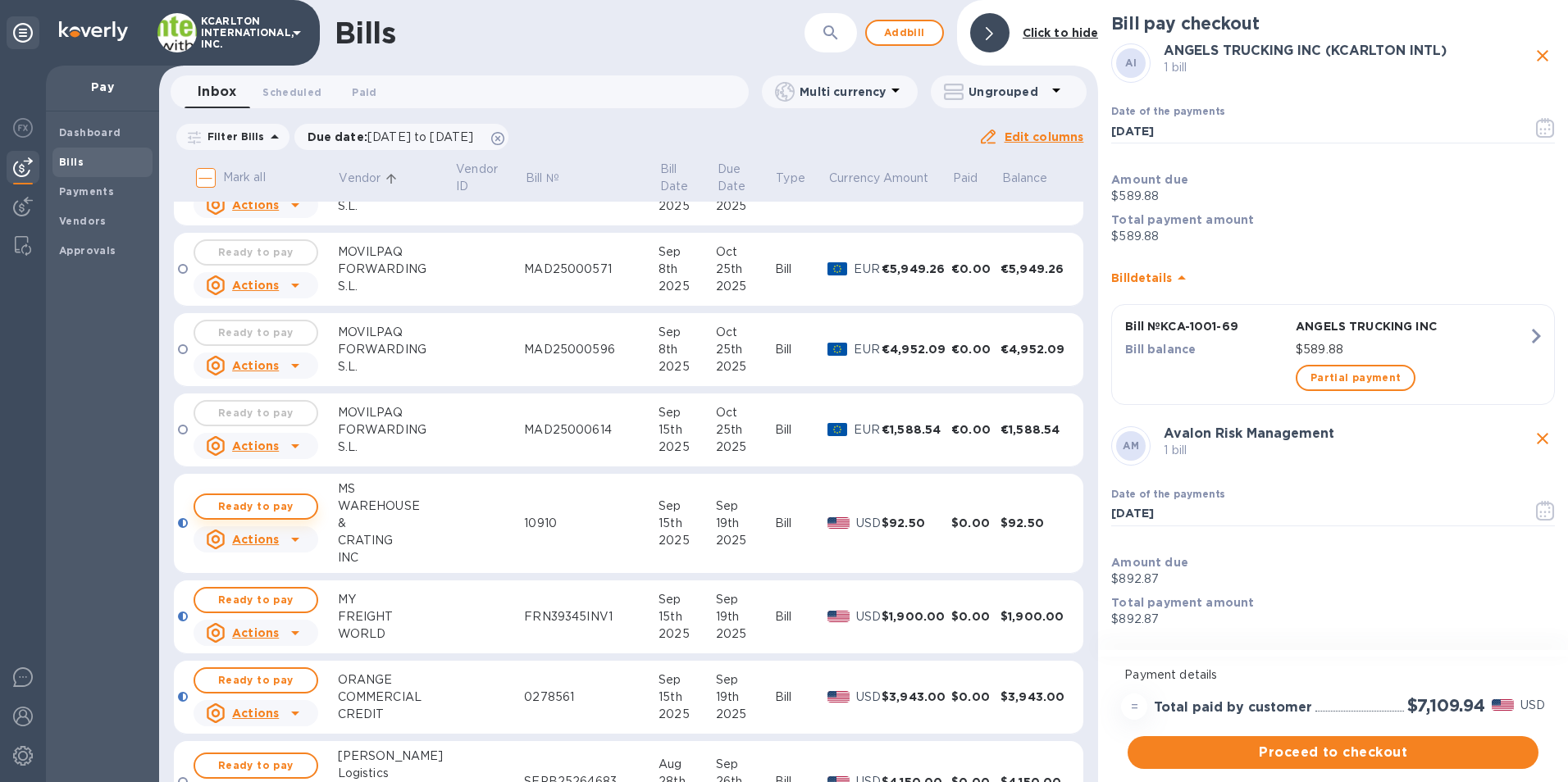
click at [291, 503] on span "Ready to pay" at bounding box center [255, 507] width 95 height 20
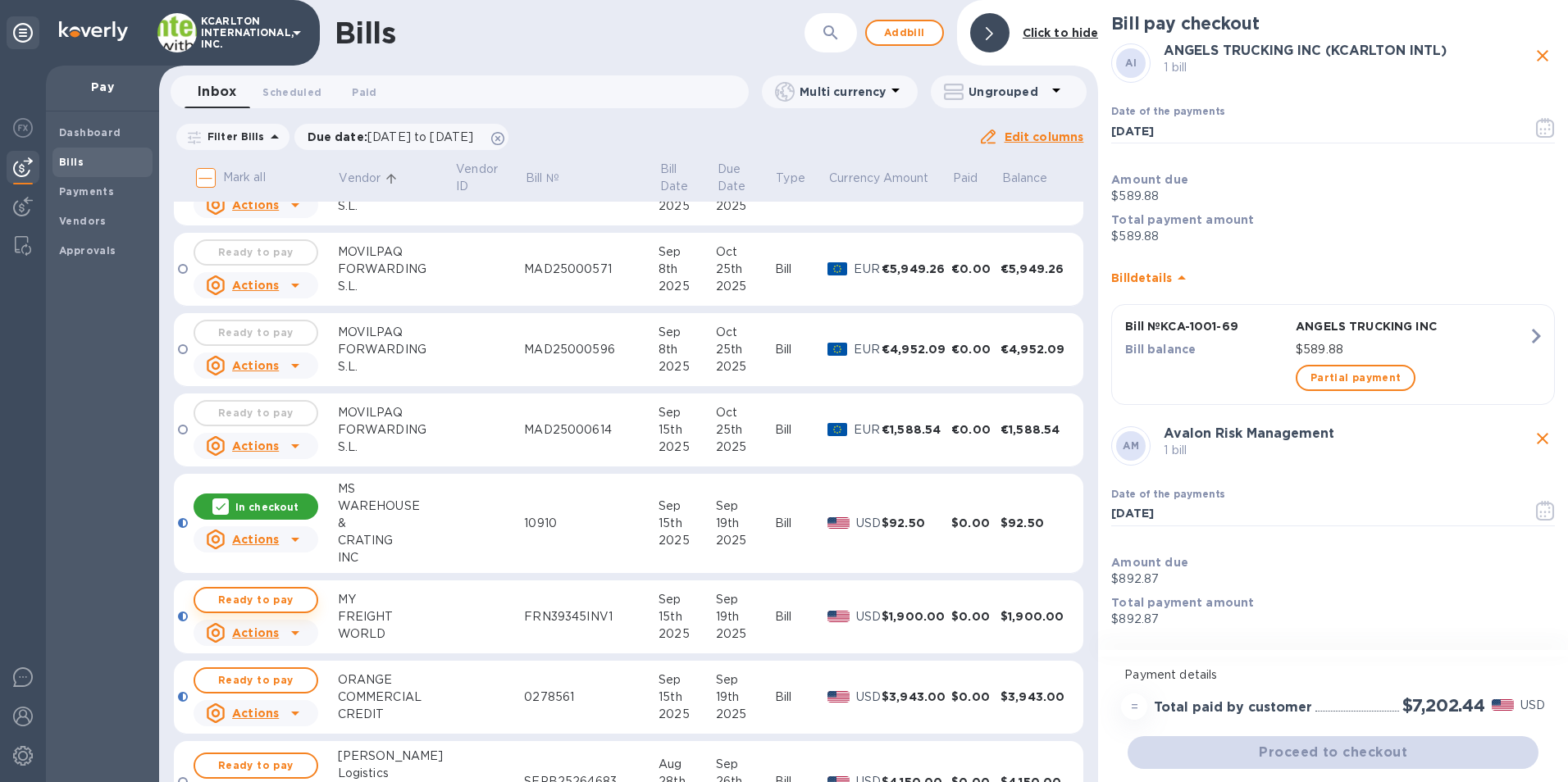
click at [270, 595] on span "Ready to pay" at bounding box center [255, 600] width 95 height 20
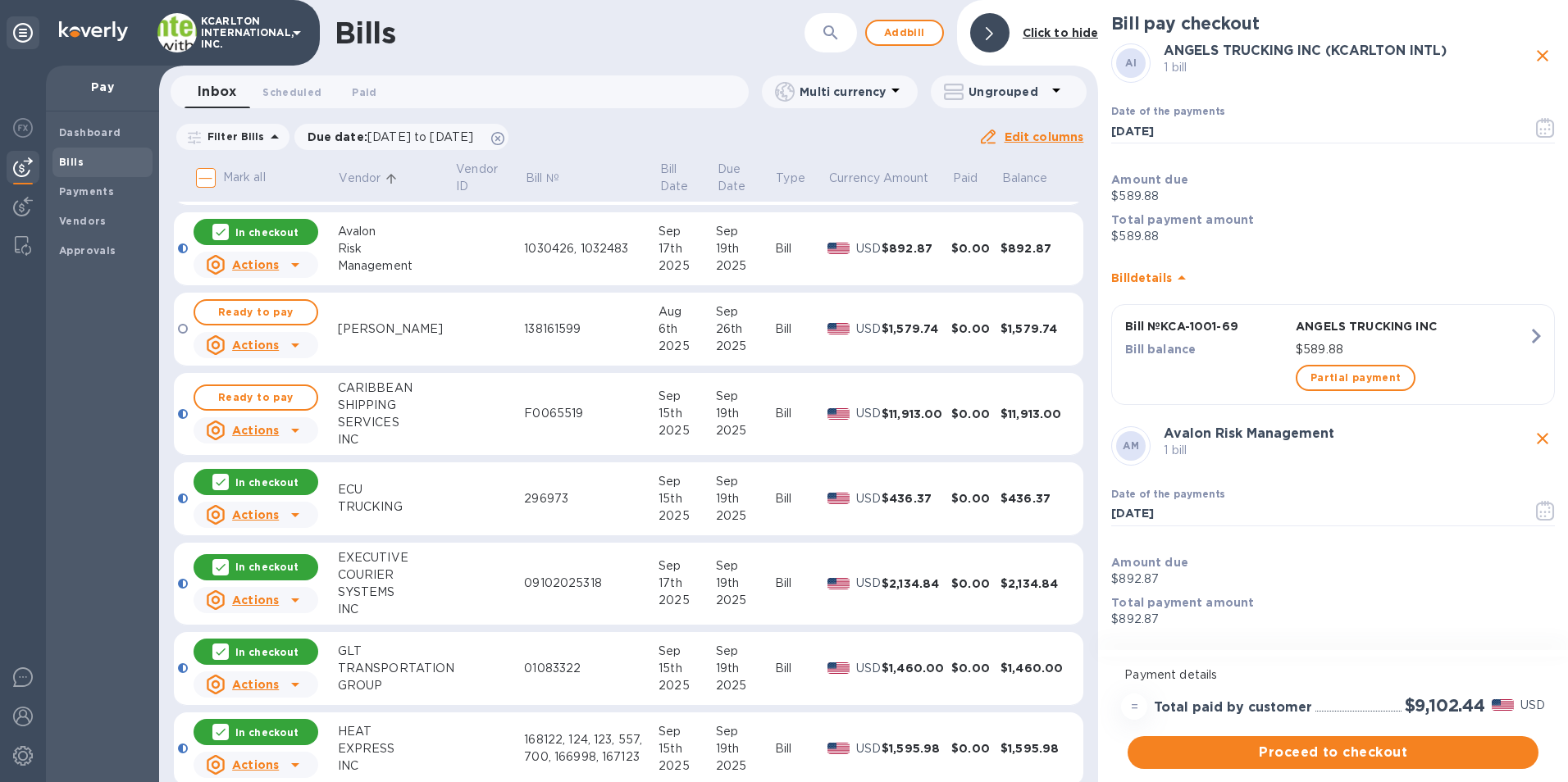
scroll to position [0, 0]
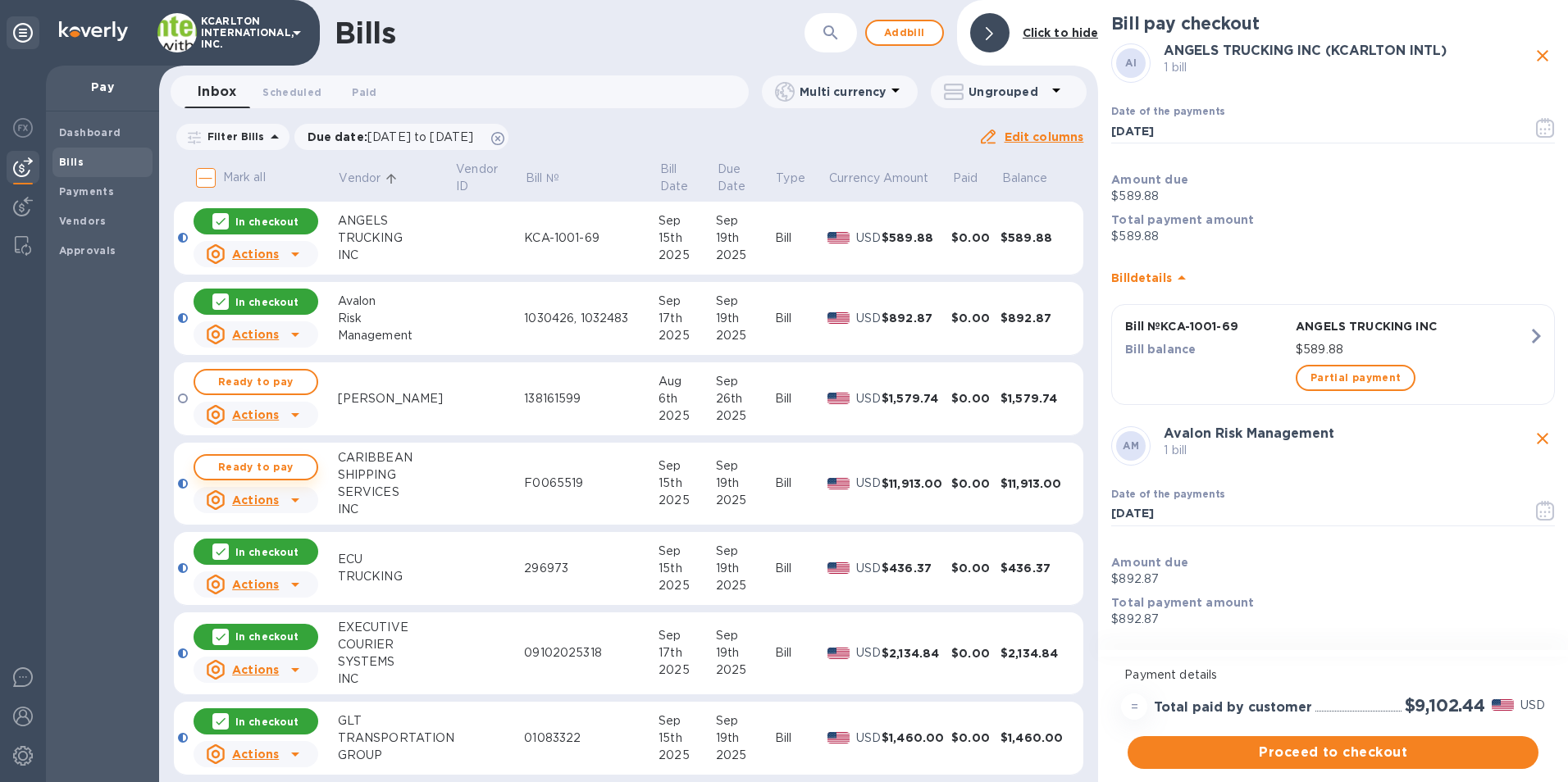
click at [253, 470] on span "Ready to pay" at bounding box center [255, 468] width 95 height 20
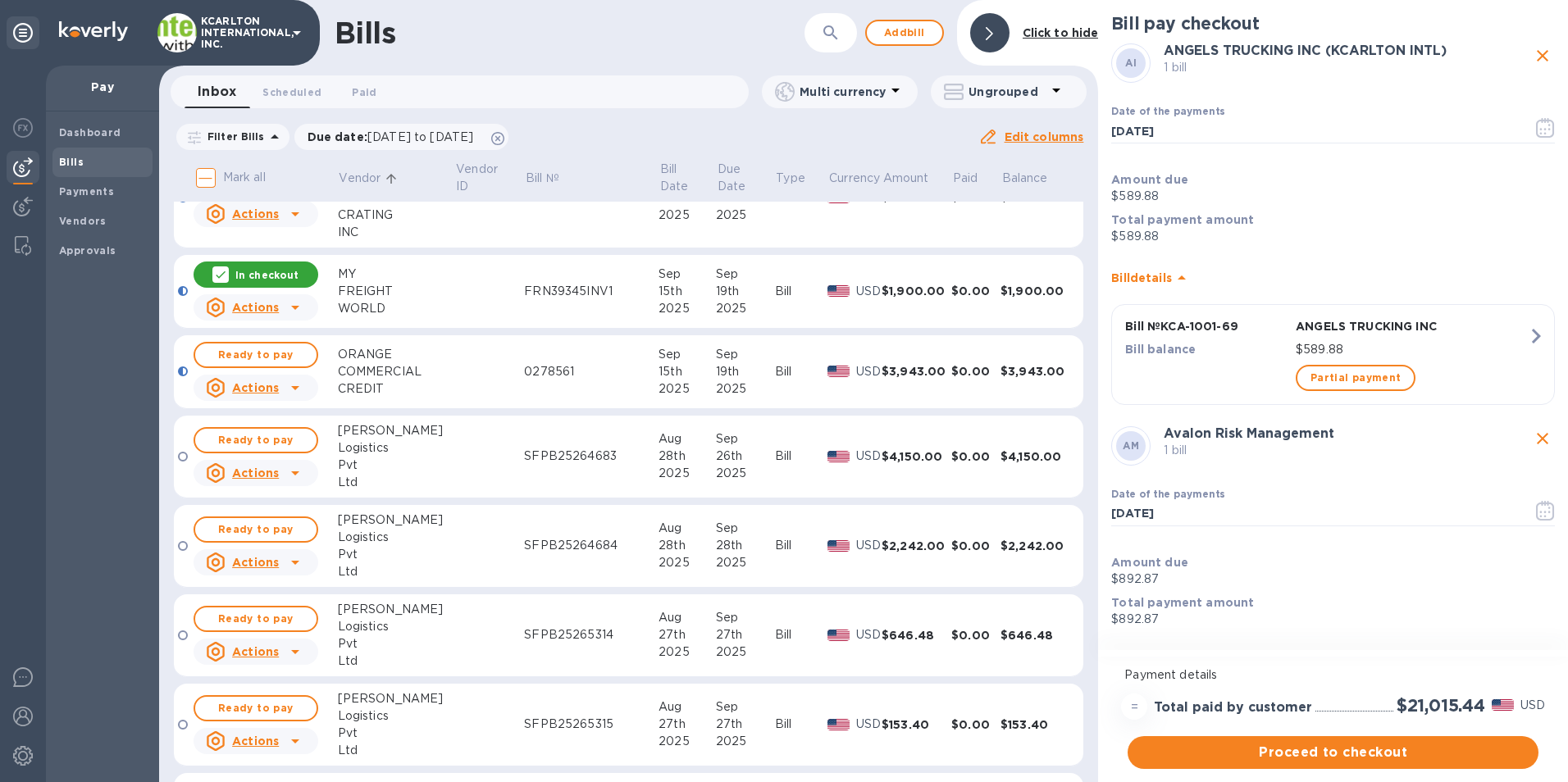
scroll to position [1475, 0]
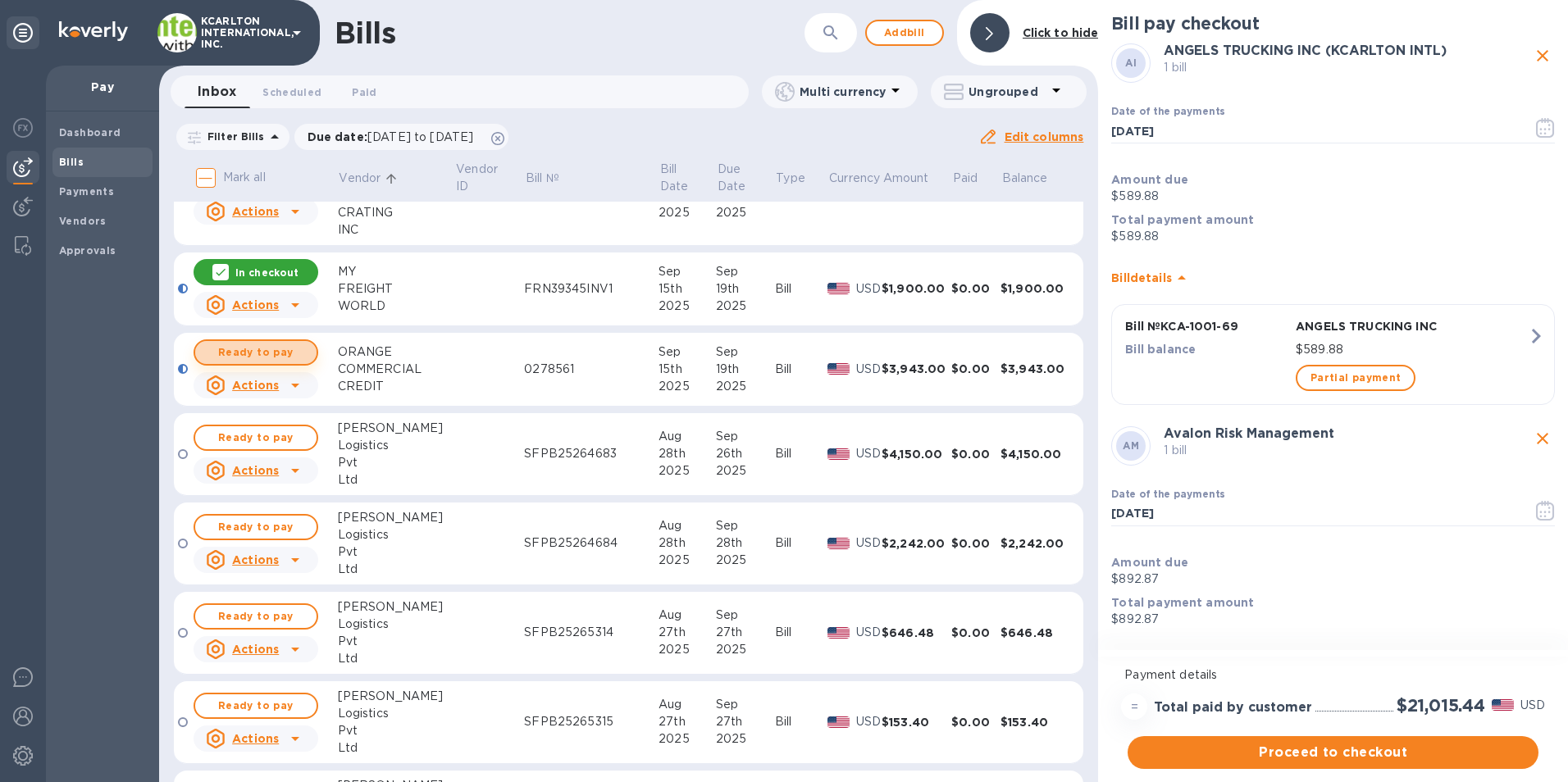
click at [290, 355] on span "Ready to pay" at bounding box center [255, 352] width 95 height 20
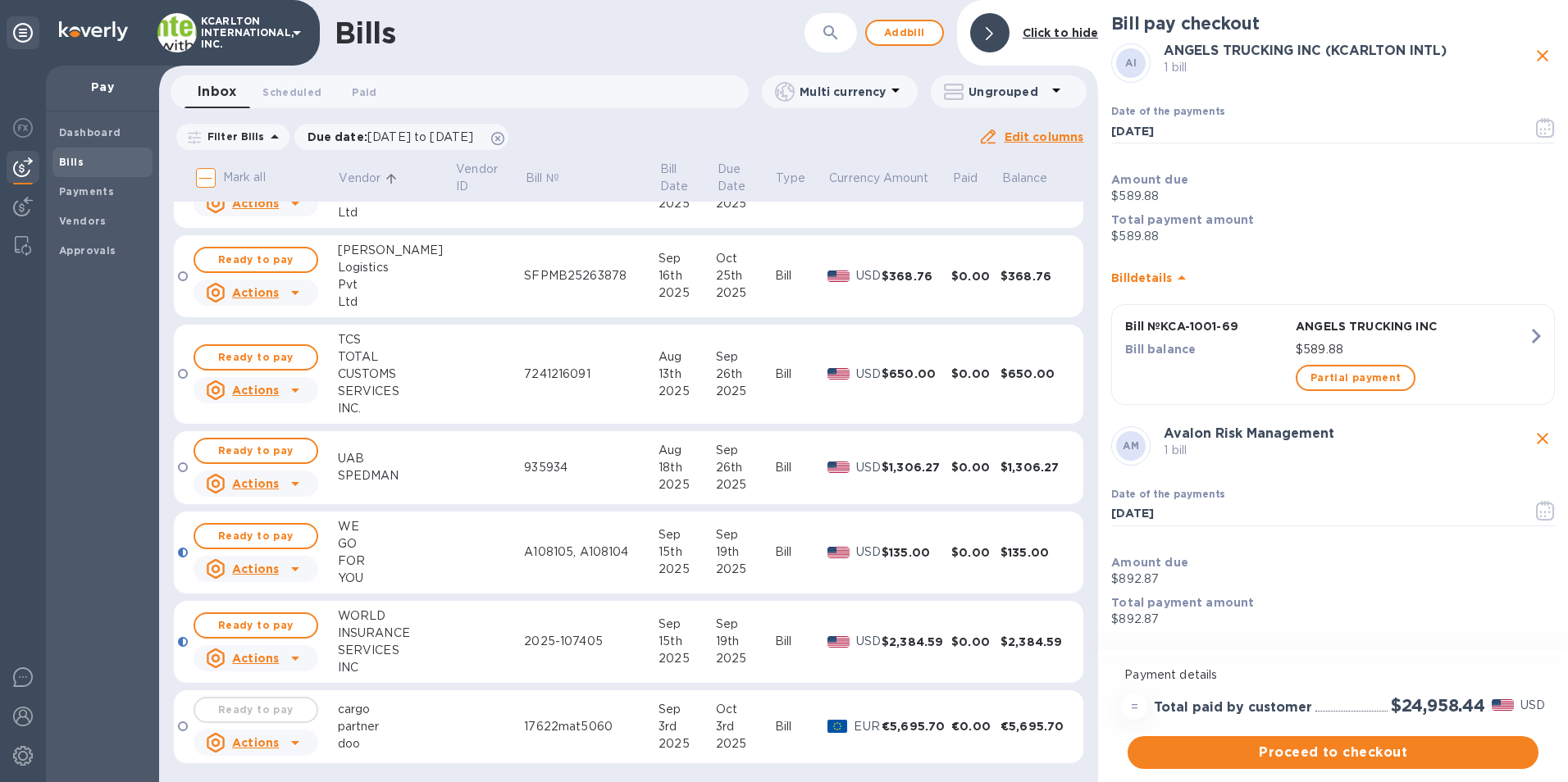
scroll to position [2014, 0]
click at [273, 530] on span "Ready to pay" at bounding box center [255, 533] width 95 height 20
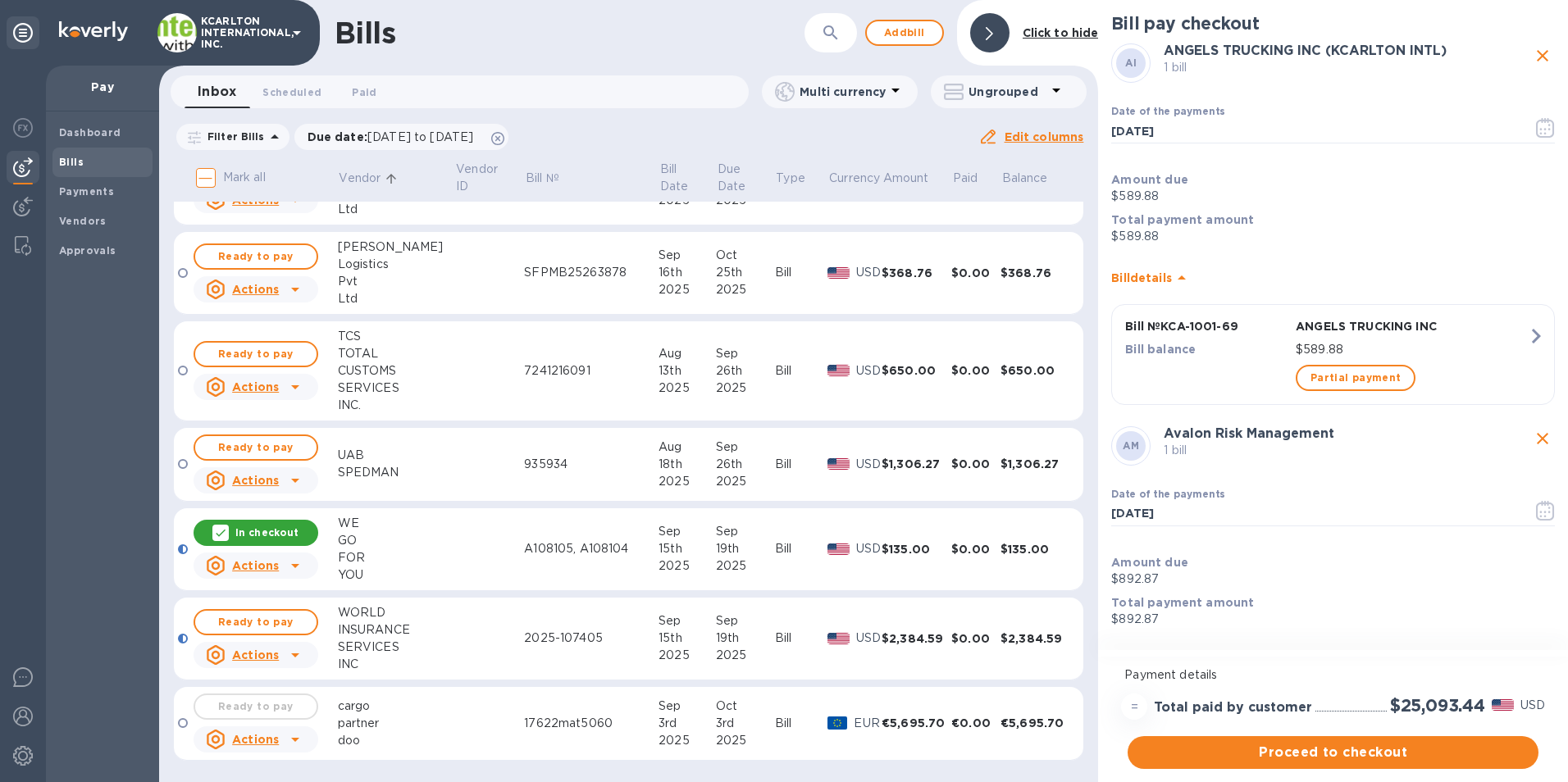
drag, startPoint x: 292, startPoint y: 626, endPoint x: 34, endPoint y: 617, distance: 258.2
click at [292, 626] on span "Ready to pay" at bounding box center [255, 622] width 95 height 20
click at [1358, 753] on span "Proceed to checkout" at bounding box center [1332, 753] width 384 height 20
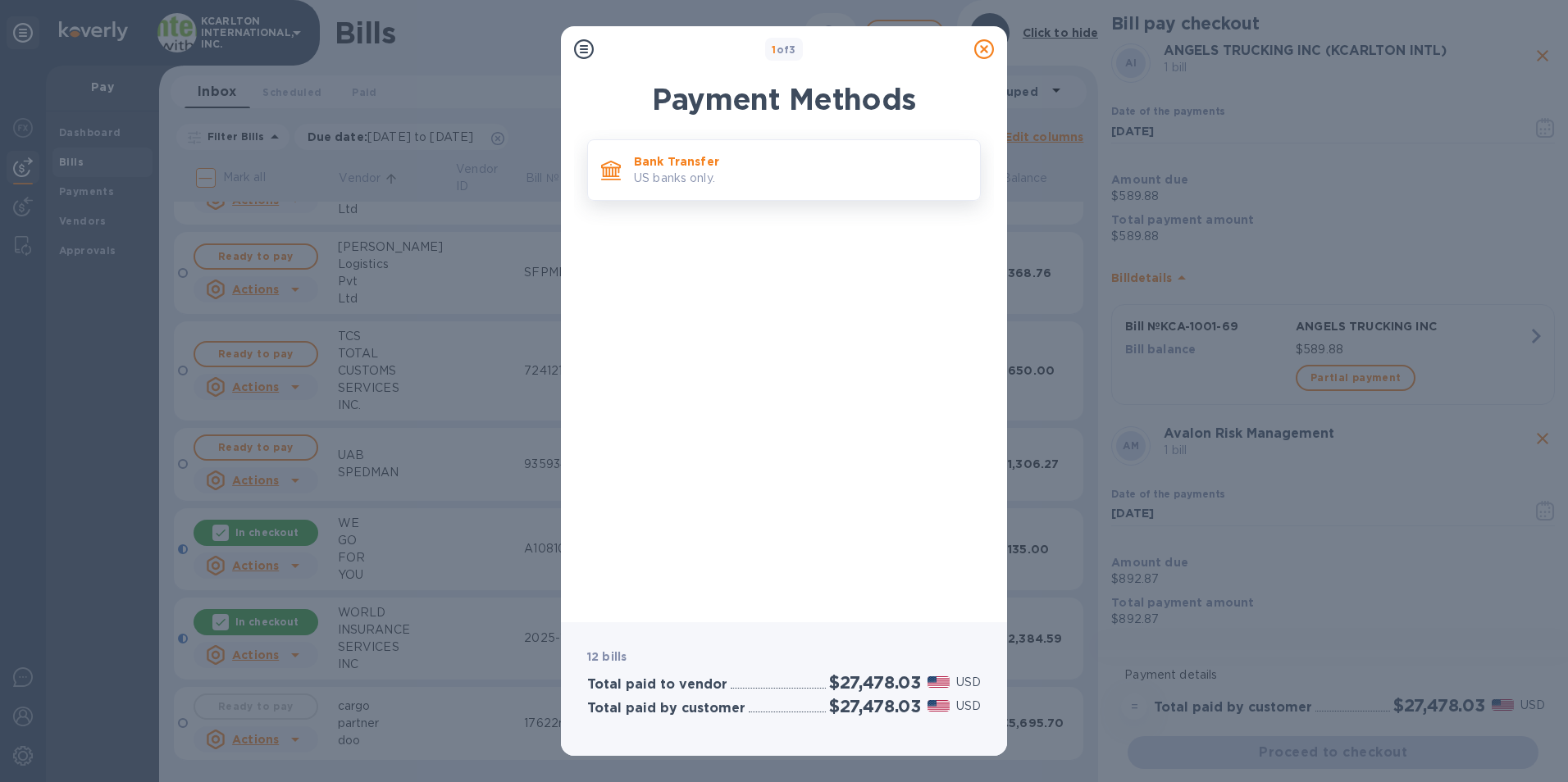
click at [776, 163] on p "Bank Transfer" at bounding box center [800, 162] width 332 height 16
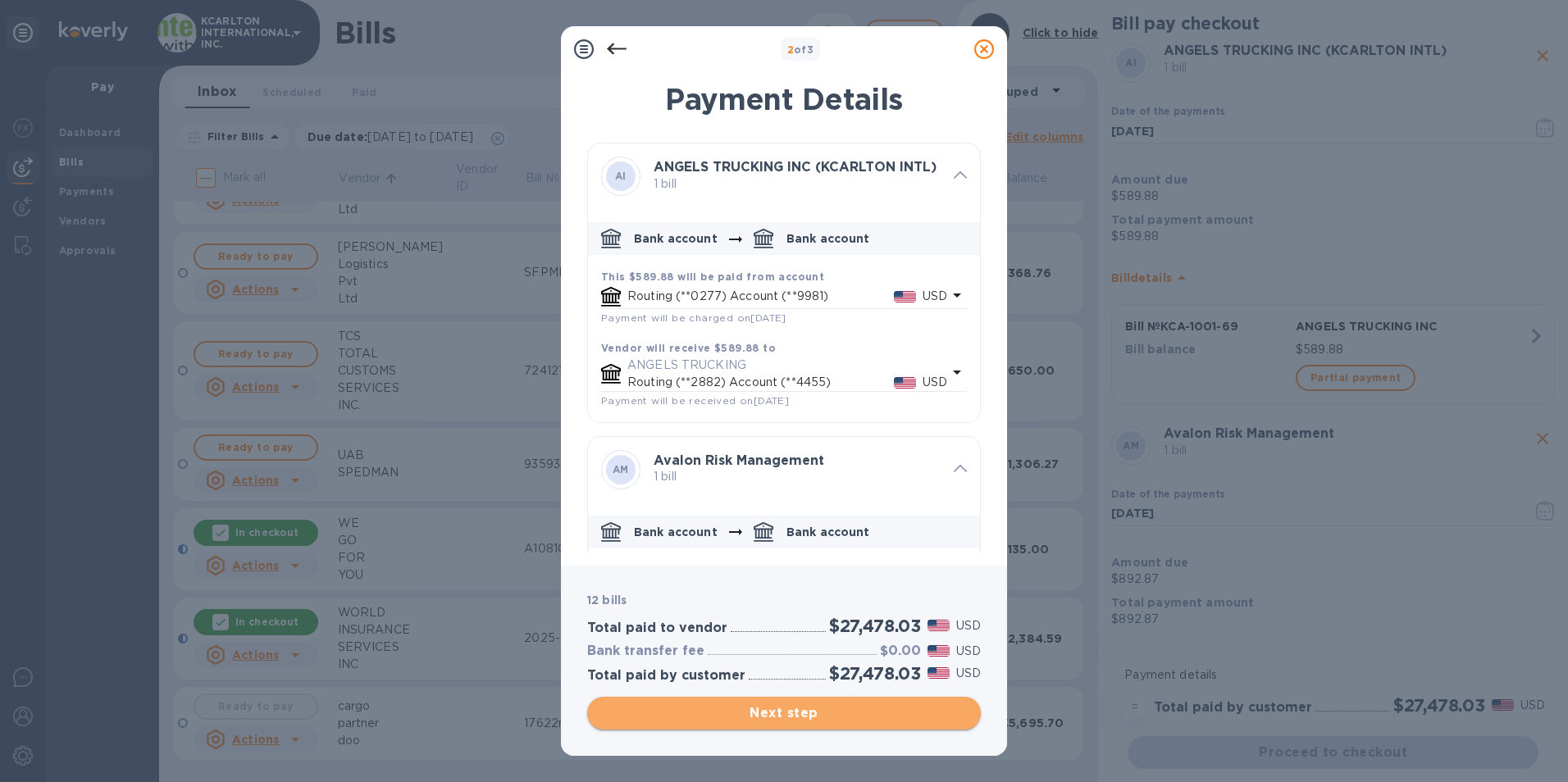
click at [760, 713] on span "Next step" at bounding box center [784, 713] width 367 height 20
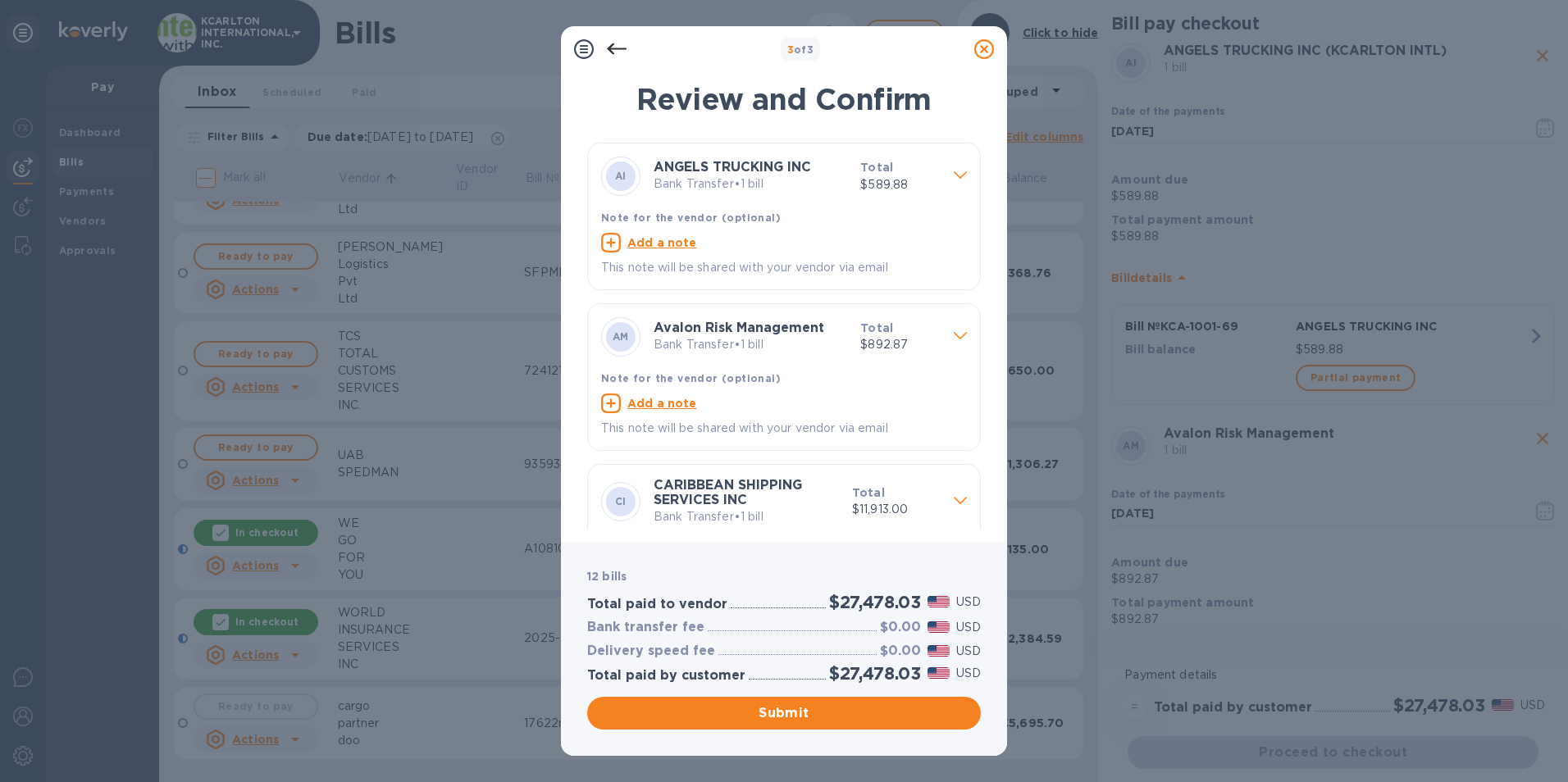
drag, startPoint x: 804, startPoint y: 718, endPoint x: 6, endPoint y: 614, distance: 804.7
click at [803, 718] on span "Submit" at bounding box center [784, 713] width 367 height 20
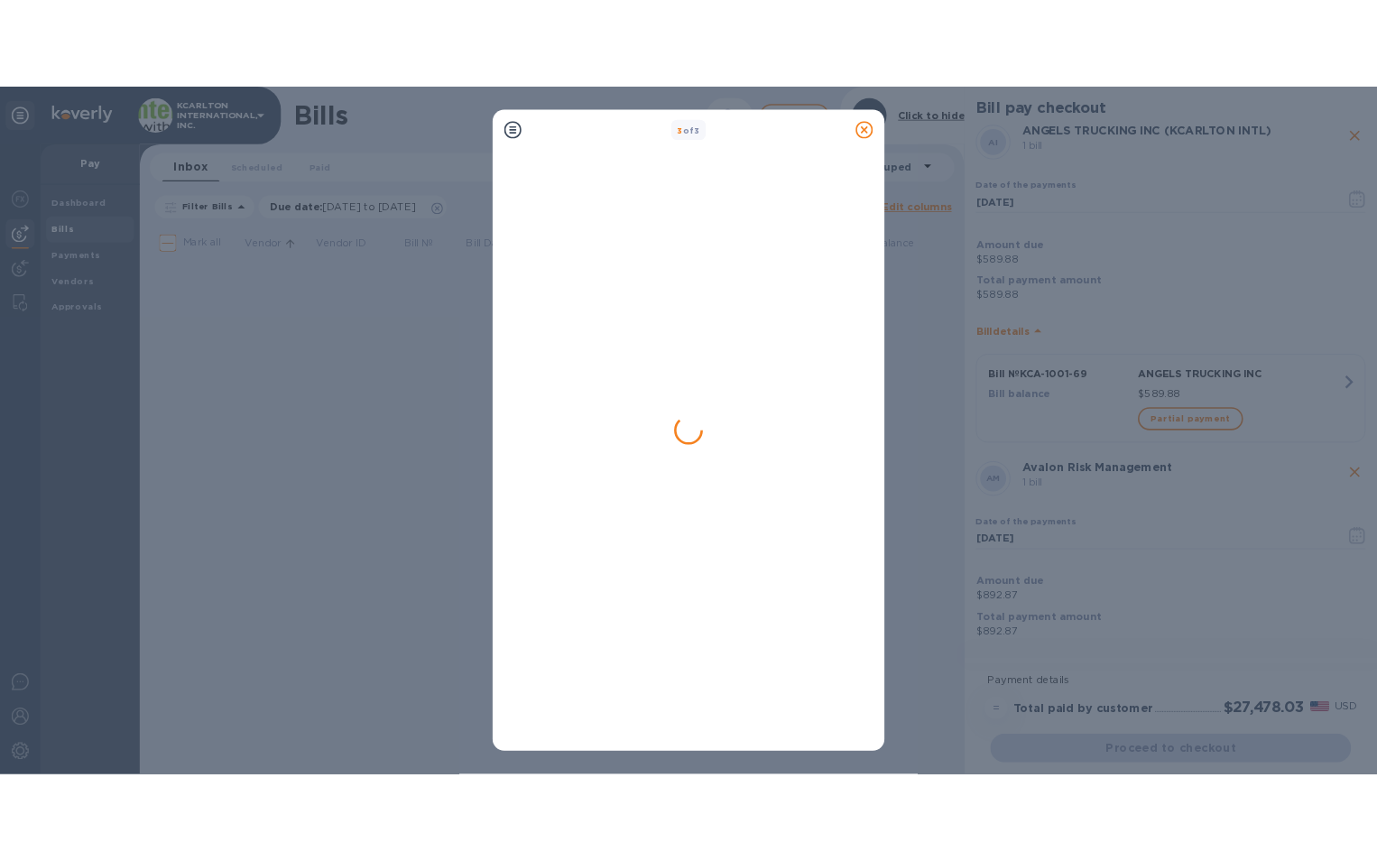
scroll to position [0, 0]
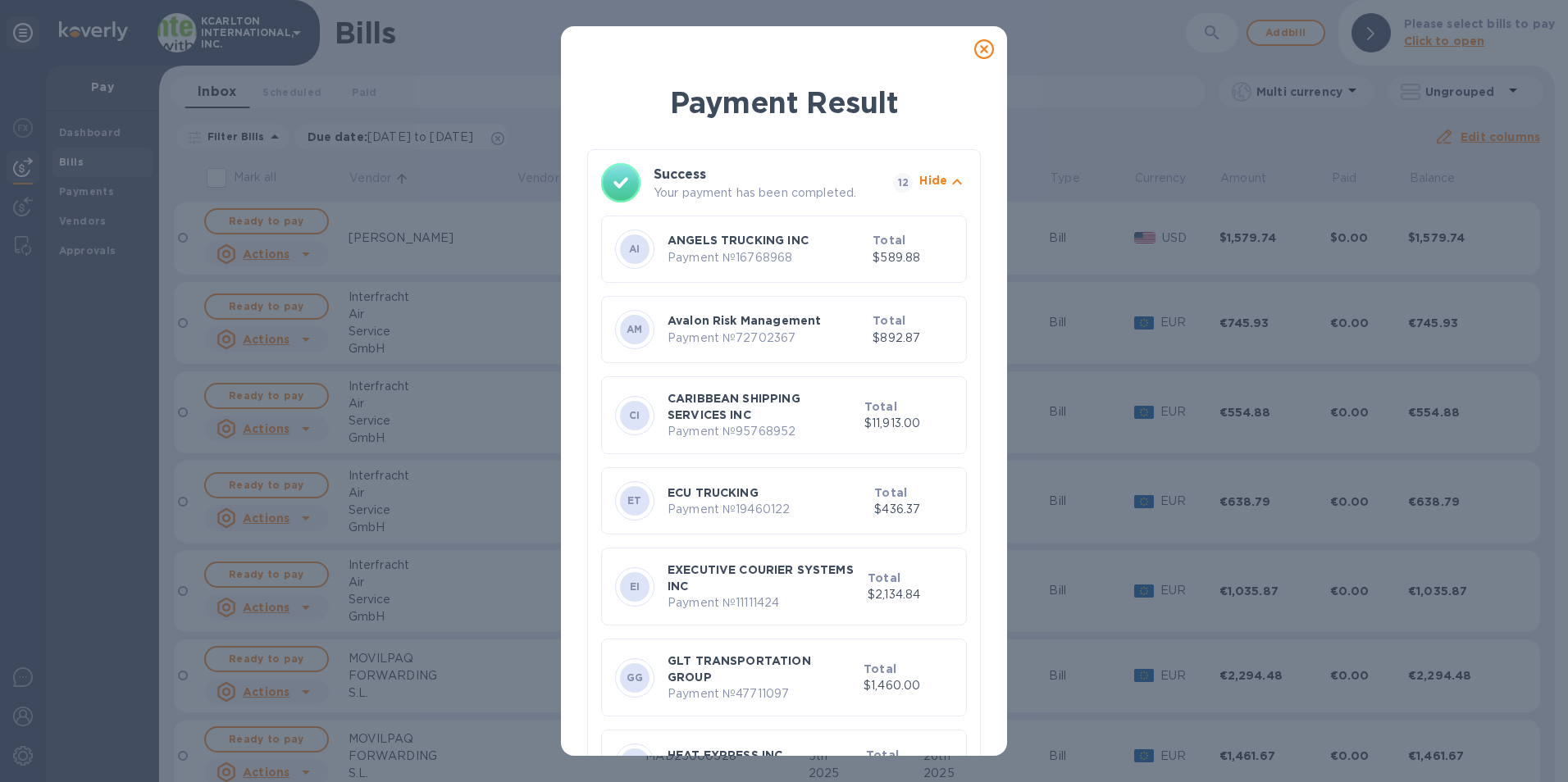
click at [981, 54] on icon at bounding box center [984, 49] width 20 height 20
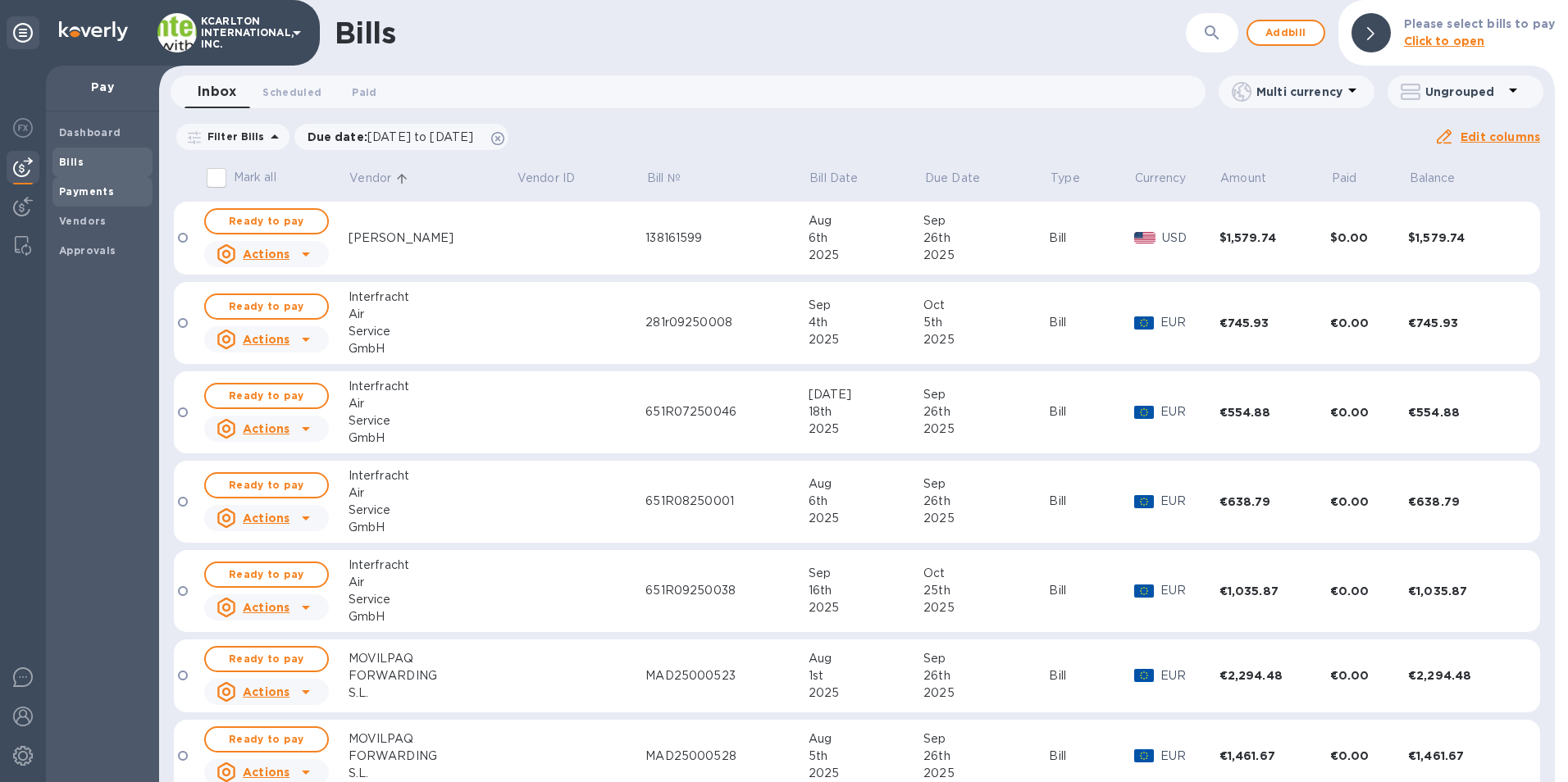
click at [88, 197] on span "Payments" at bounding box center [86, 192] width 55 height 16
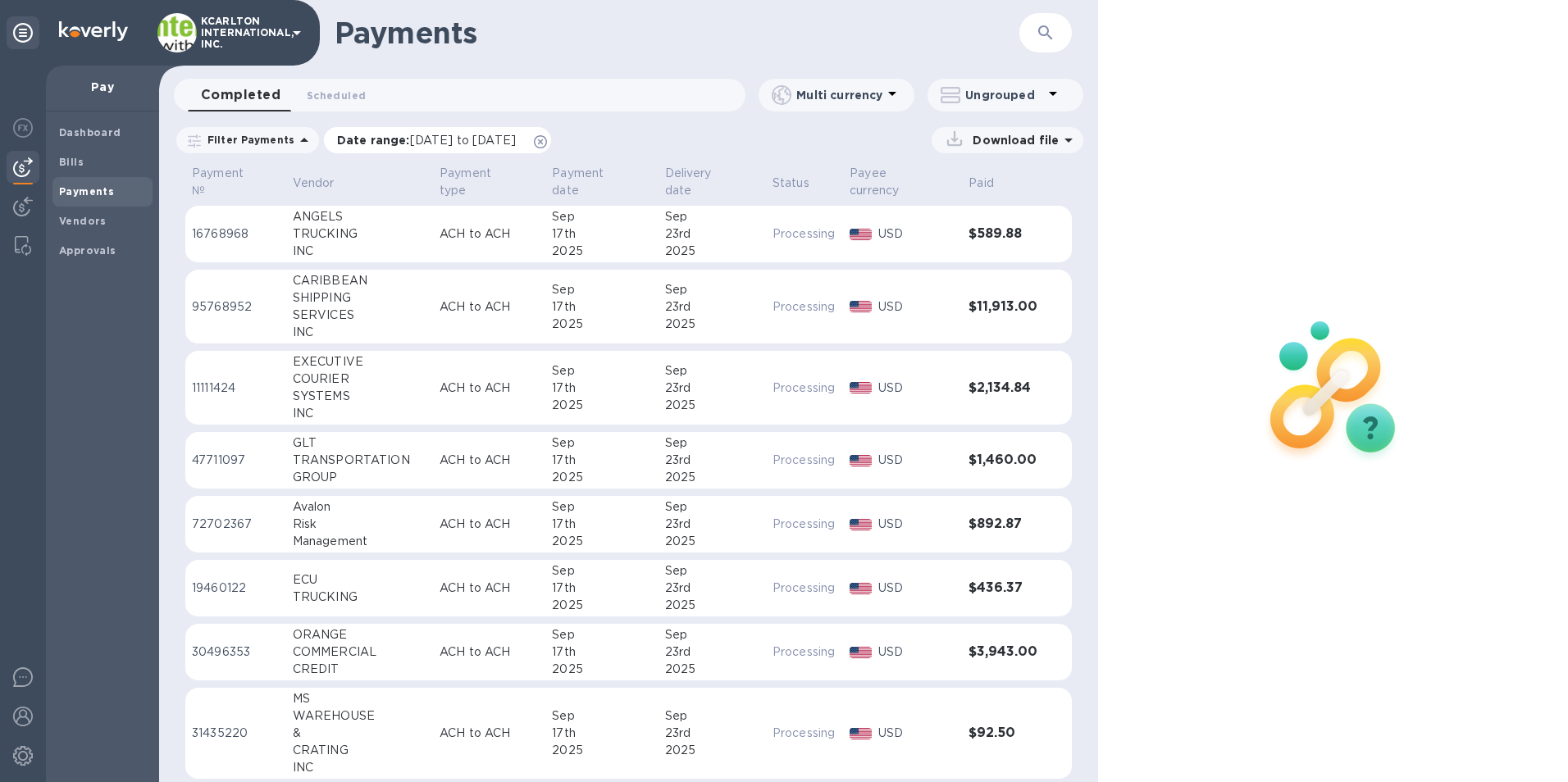
click at [461, 147] on p "Date range : 08/17/2025 to 09/18/2025" at bounding box center [431, 140] width 187 height 16
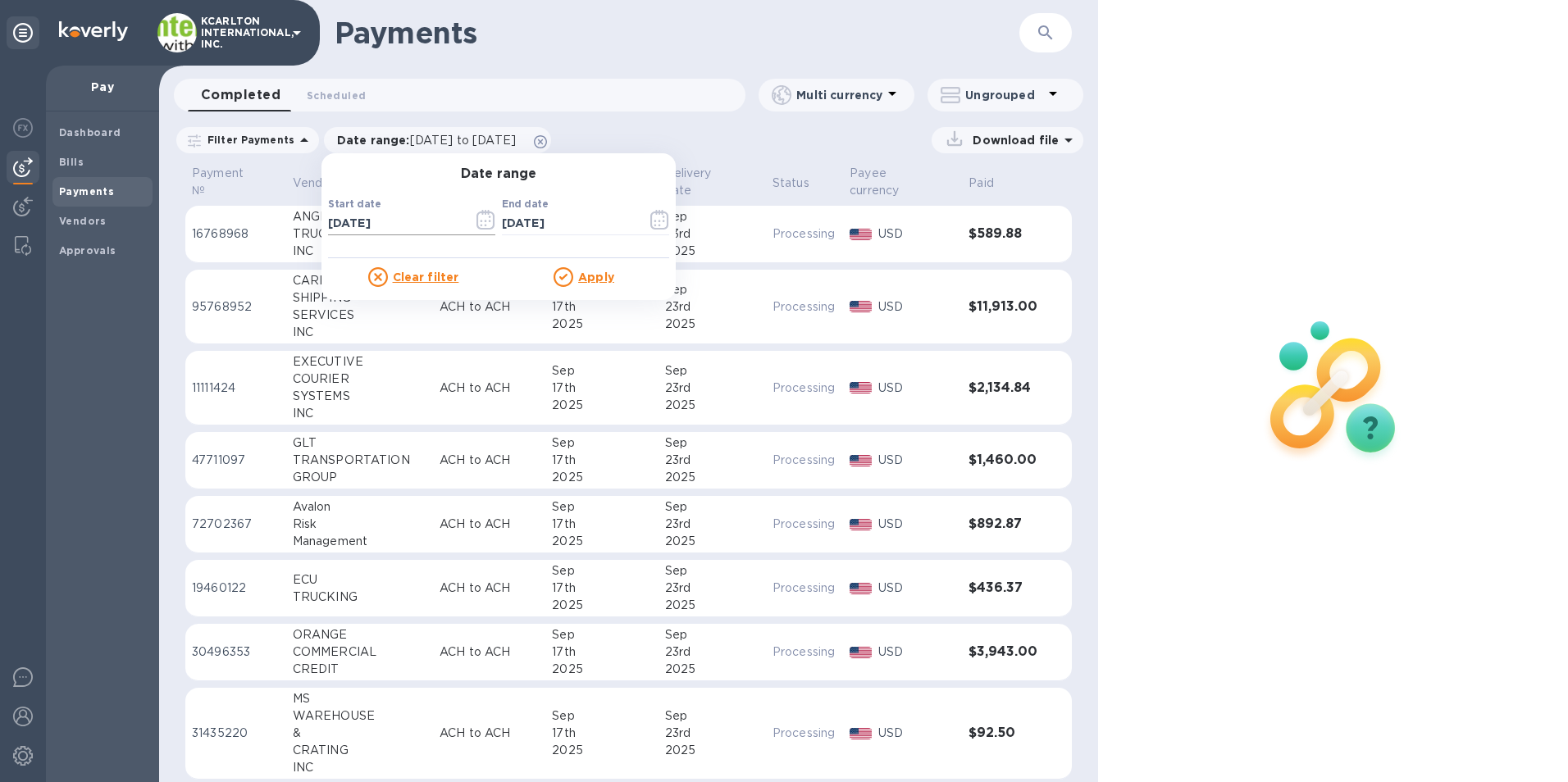
click at [476, 215] on icon "button" at bounding box center [485, 220] width 19 height 20
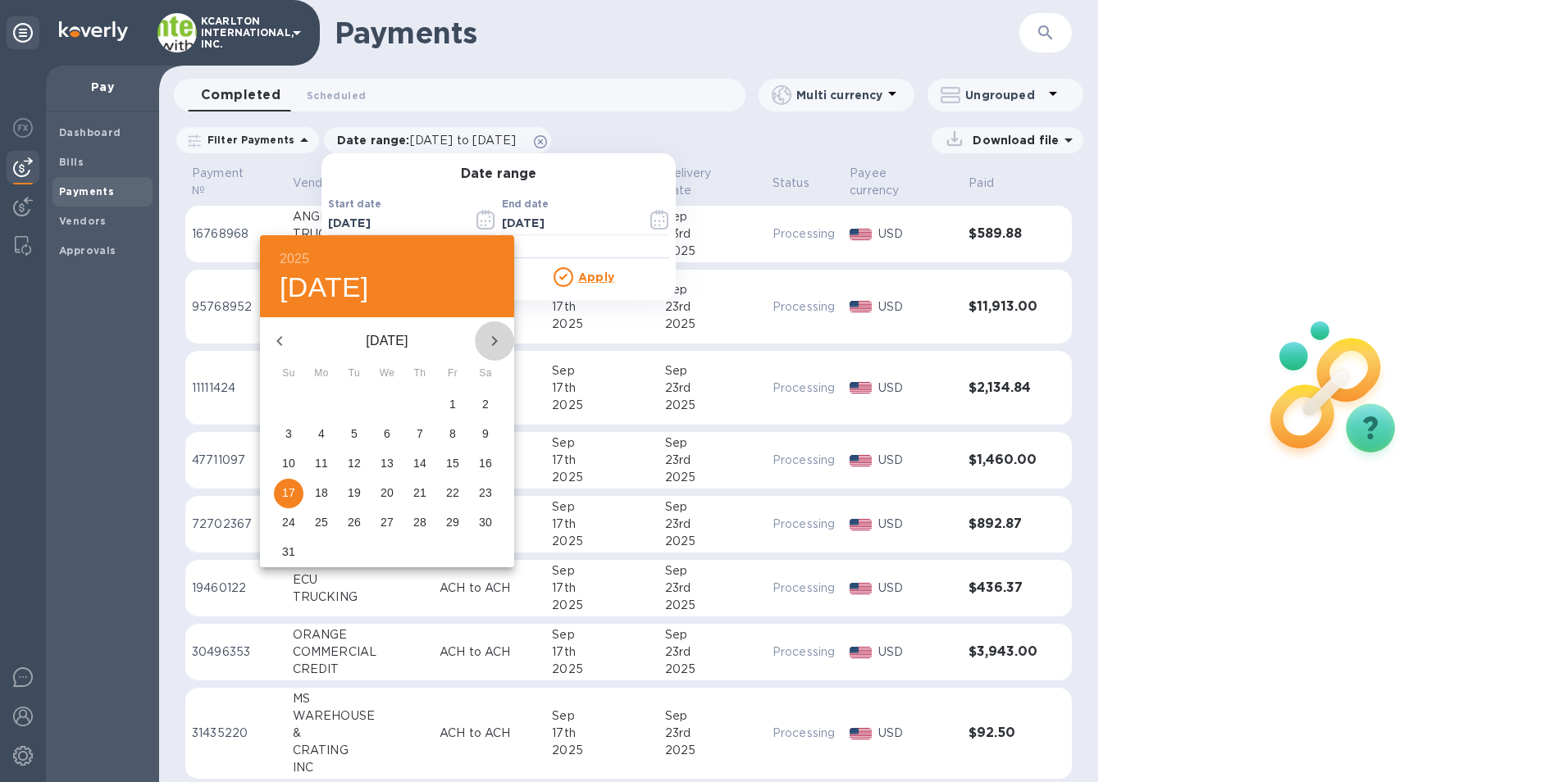
click at [490, 341] on icon "button" at bounding box center [494, 342] width 20 height 20
click at [377, 458] on span "17" at bounding box center [387, 463] width 29 height 16
type input "09/17/2025"
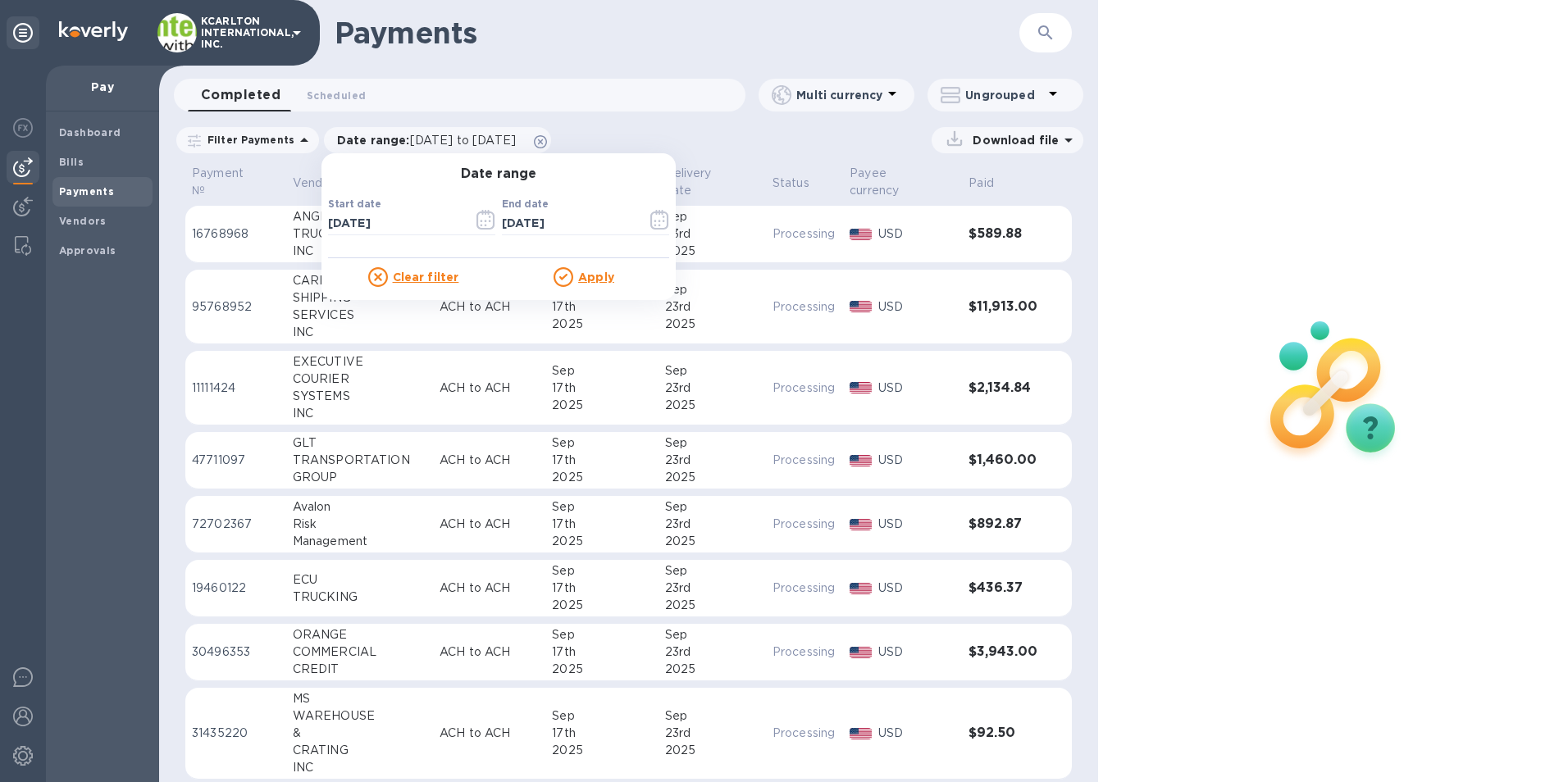
click at [578, 282] on u "Apply" at bounding box center [596, 277] width 36 height 13
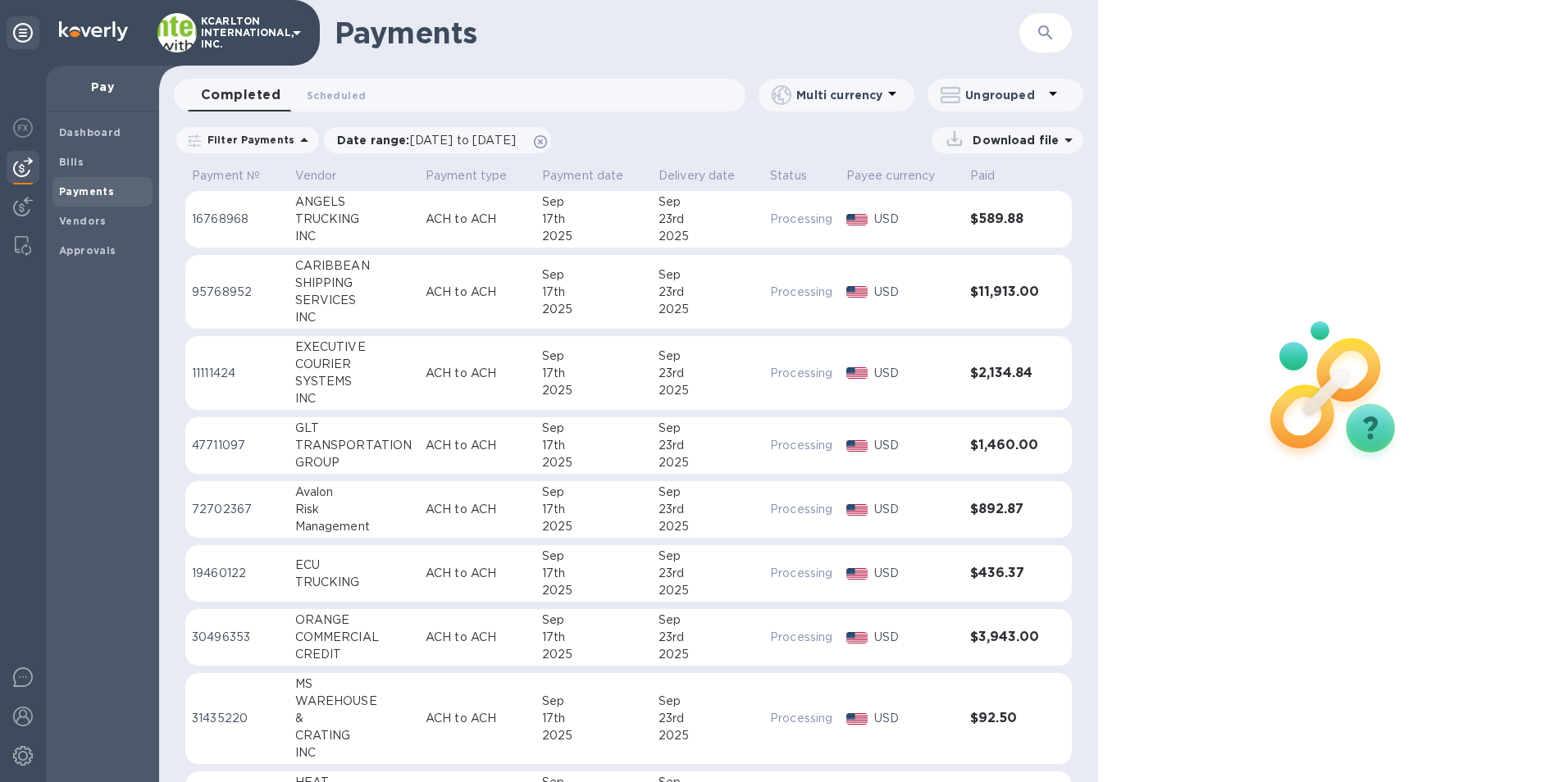
click at [971, 136] on p "Download file" at bounding box center [1012, 140] width 93 height 16
click at [858, 214] on p "XLSX file" at bounding box center [837, 213] width 55 height 16
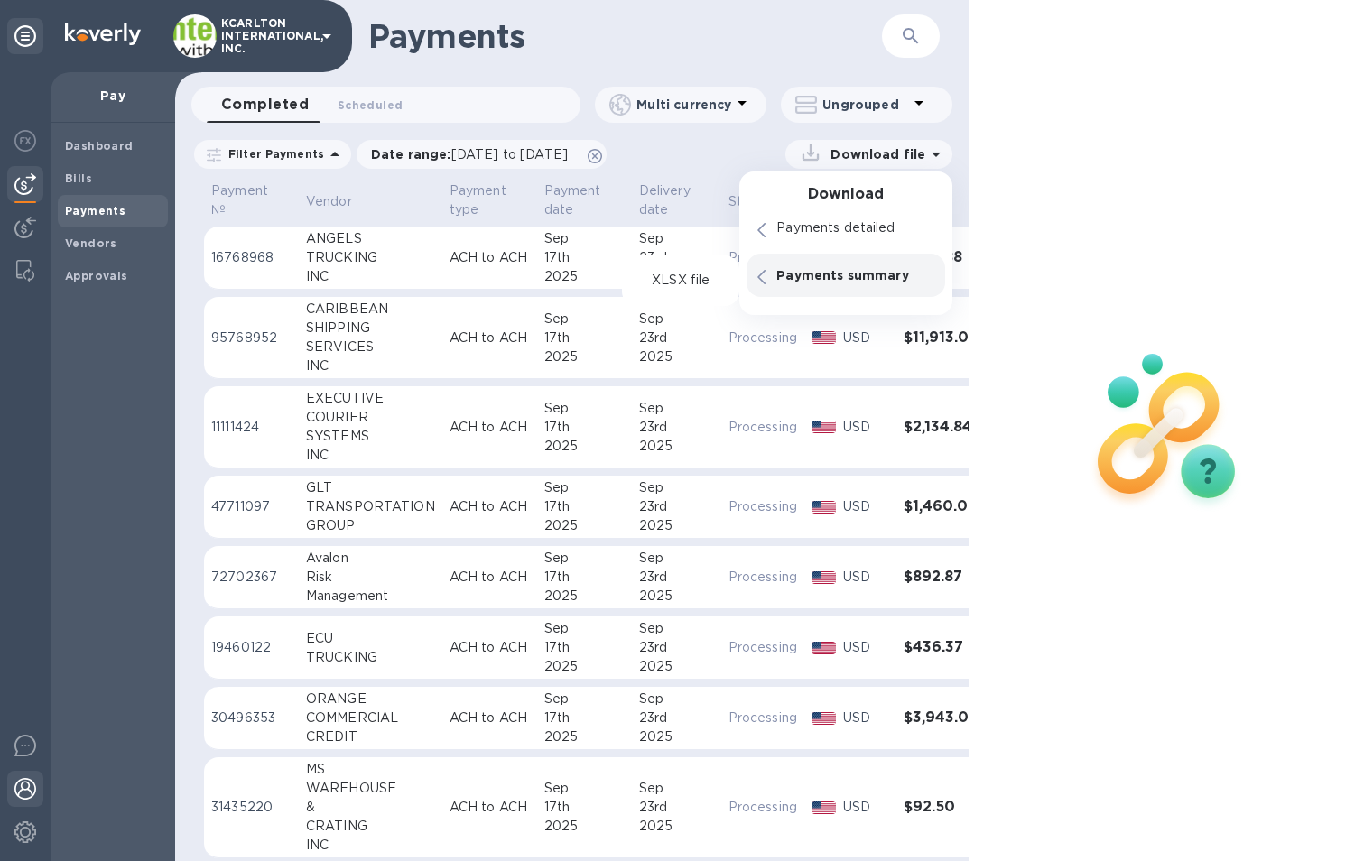
click at [33, 792] on img at bounding box center [25, 789] width 22 height 22
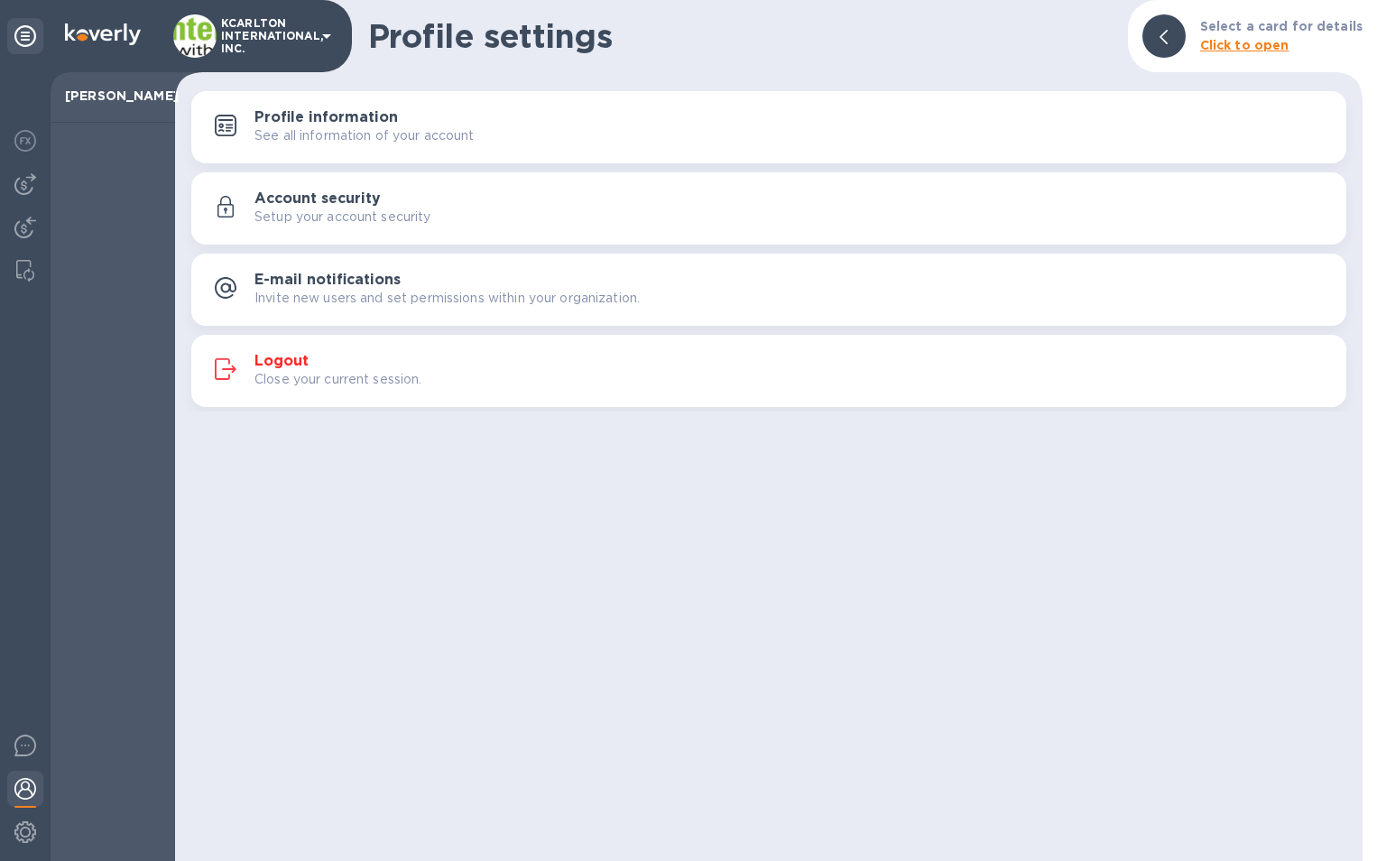
click at [270, 353] on h3 "Logout" at bounding box center [281, 361] width 54 height 17
